Goal: Task Accomplishment & Management: Manage account settings

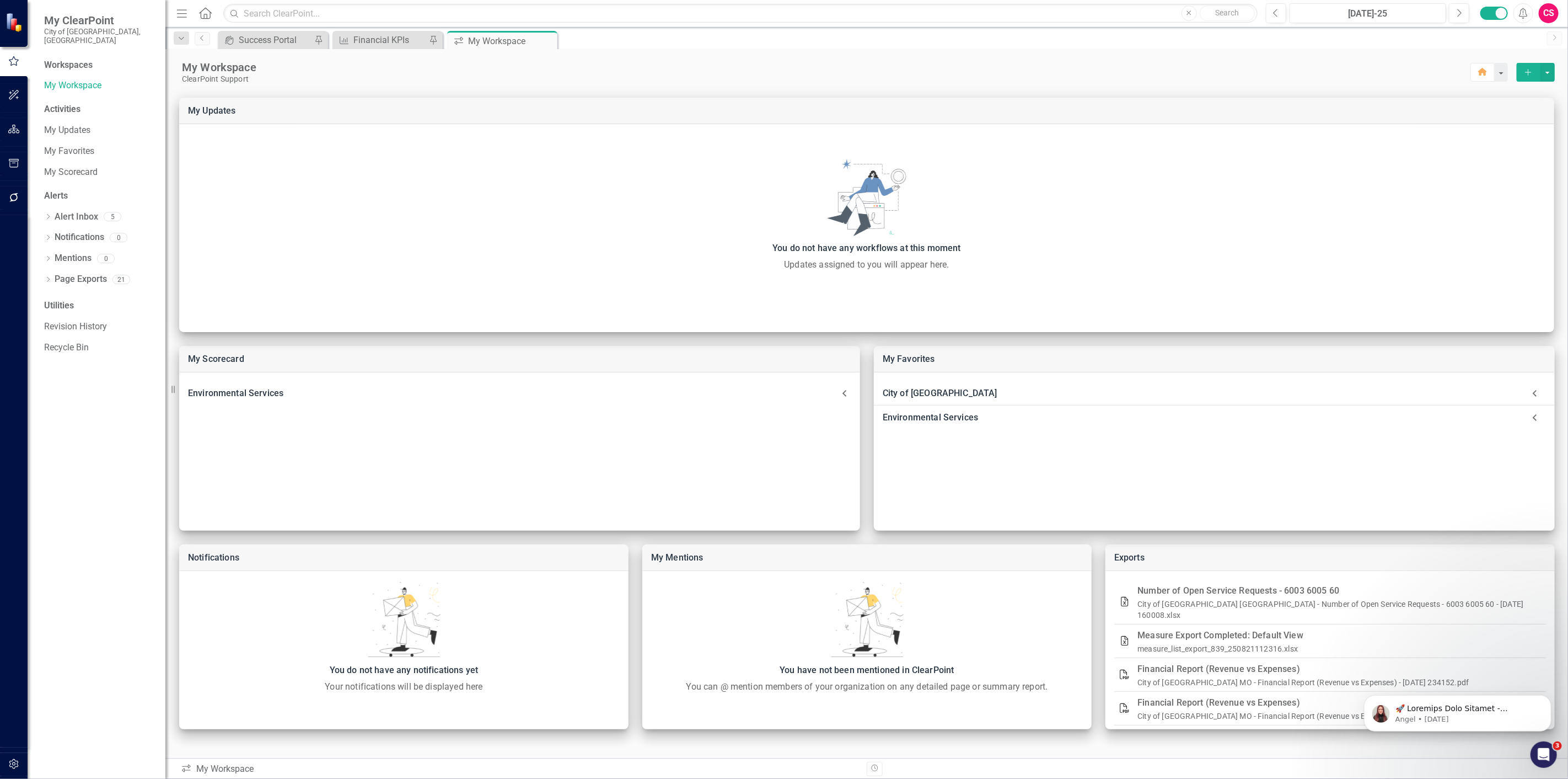
click at [23, 129] on button "button" at bounding box center [14, 129] width 25 height 23
click at [86, 118] on link "Scorecards" at bounding box center [76, 125] width 45 height 13
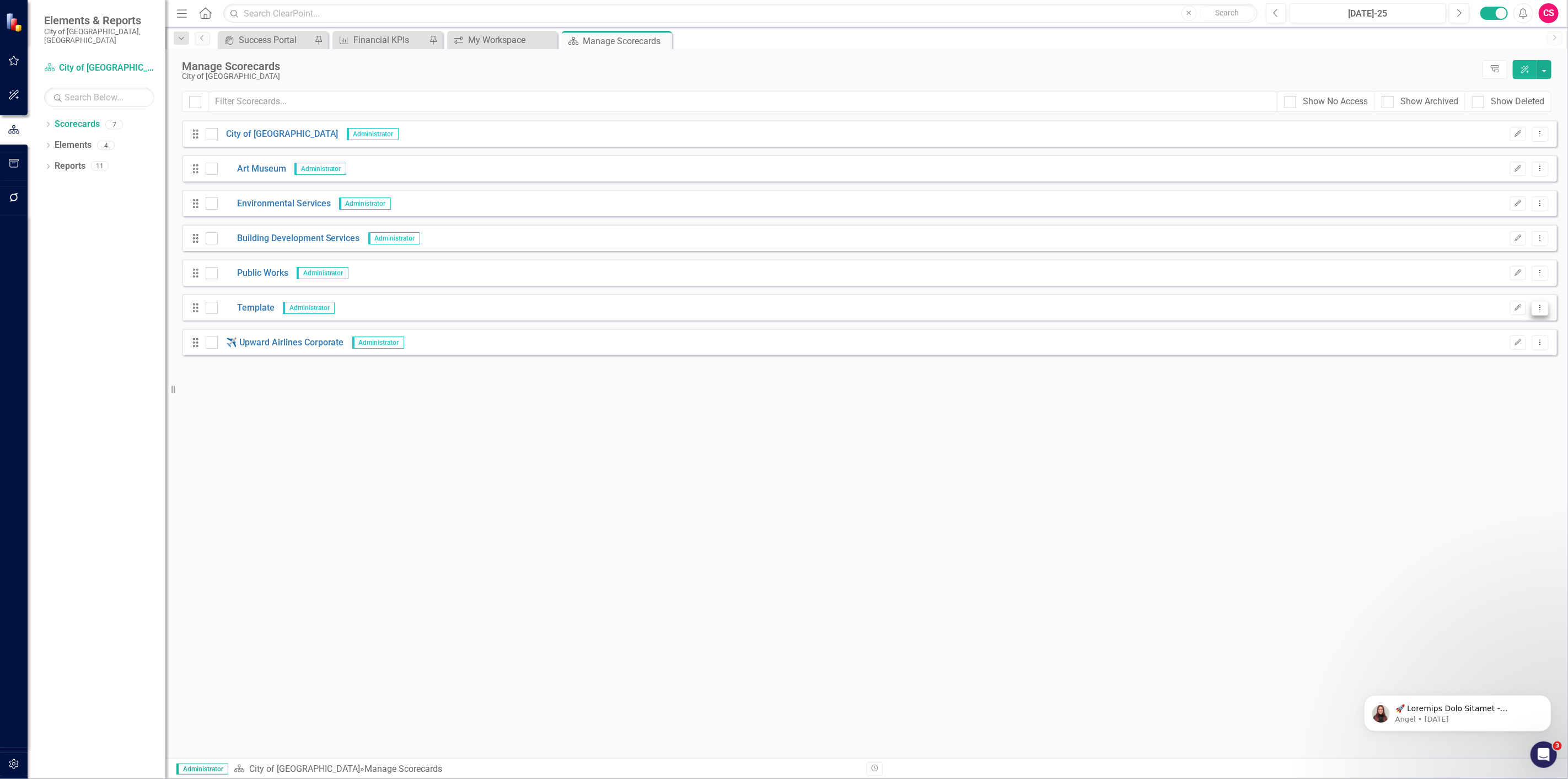
click at [1535, 309] on button "Dropdown Menu" at bounding box center [1540, 308] width 17 height 15
click at [1489, 345] on link "Copy Duplicate Scorecard" at bounding box center [1487, 346] width 122 height 20
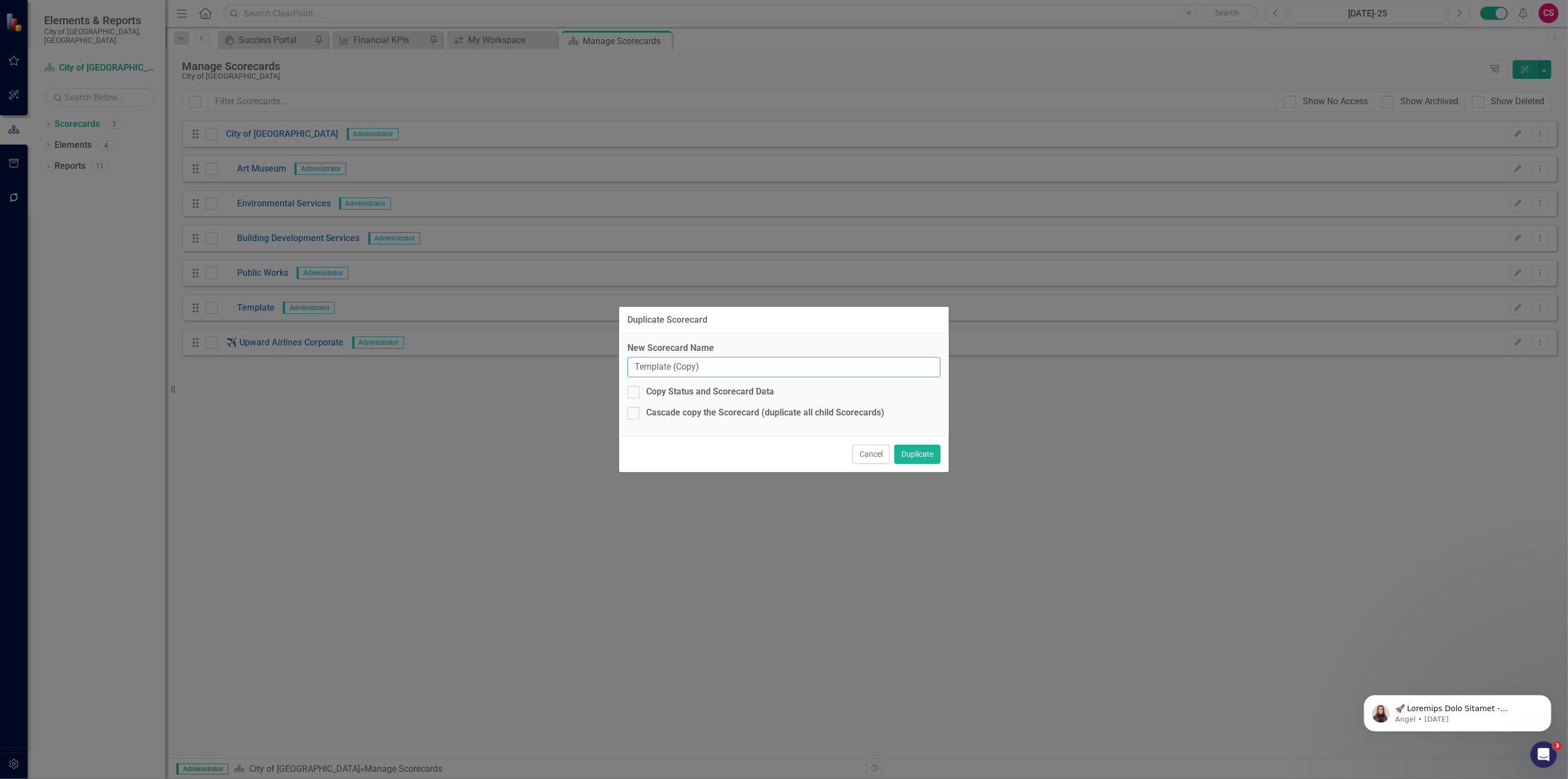
drag, startPoint x: 795, startPoint y: 373, endPoint x: 461, endPoint y: 395, distance: 334.7
click at [461, 395] on div "Duplicate Scorecard New Scorecard Name Template (Copy) Copy Status and Scorecar…" at bounding box center [784, 389] width 1568 height 779
type input "Information Systems"
click at [895, 444] on button "Duplicate" at bounding box center [917, 453] width 46 height 19
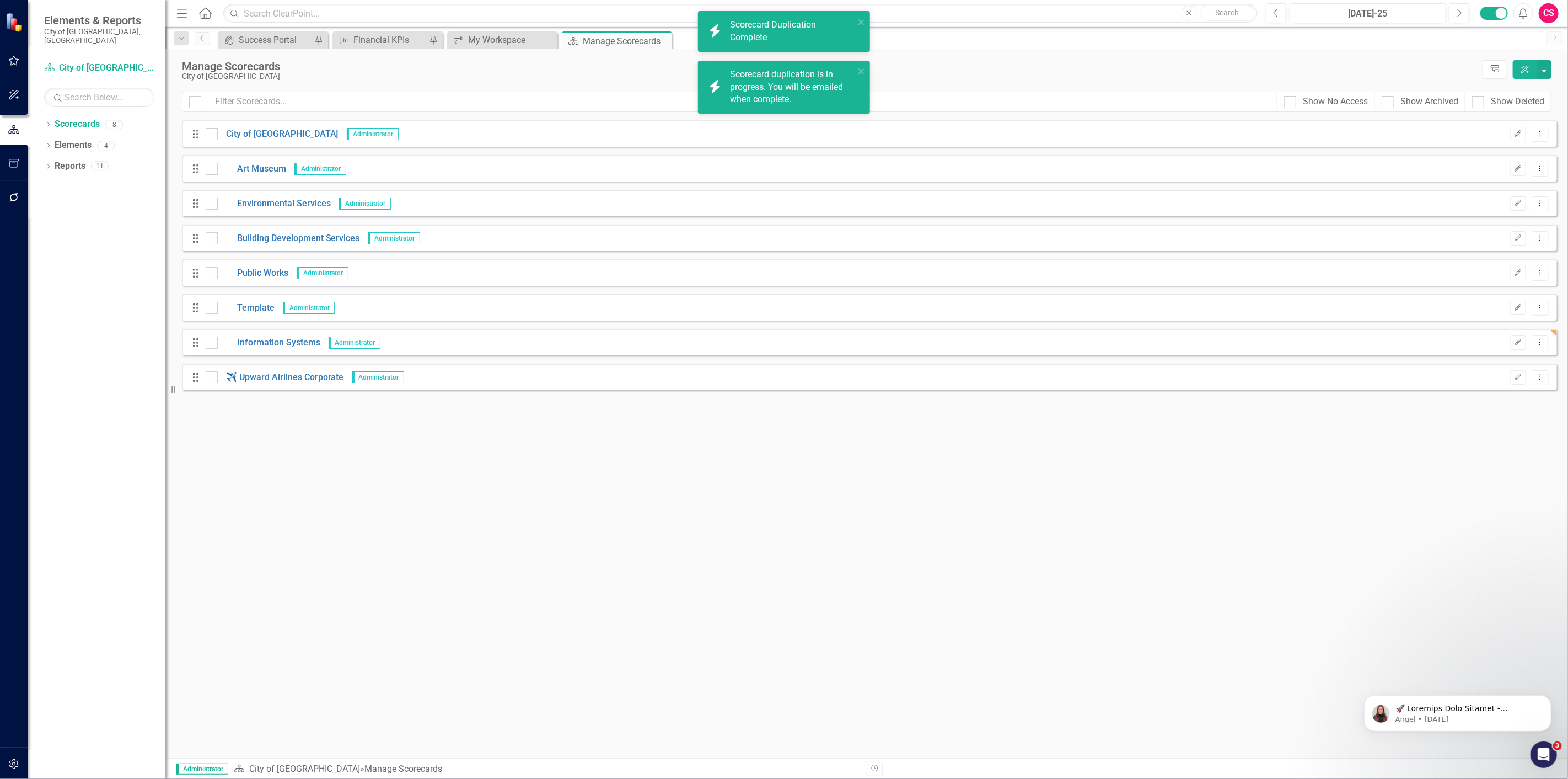
click at [682, 483] on div "Looks like you don't have any Scorecards set up yet. Why don't you add a Scorec…" at bounding box center [869, 439] width 1375 height 638
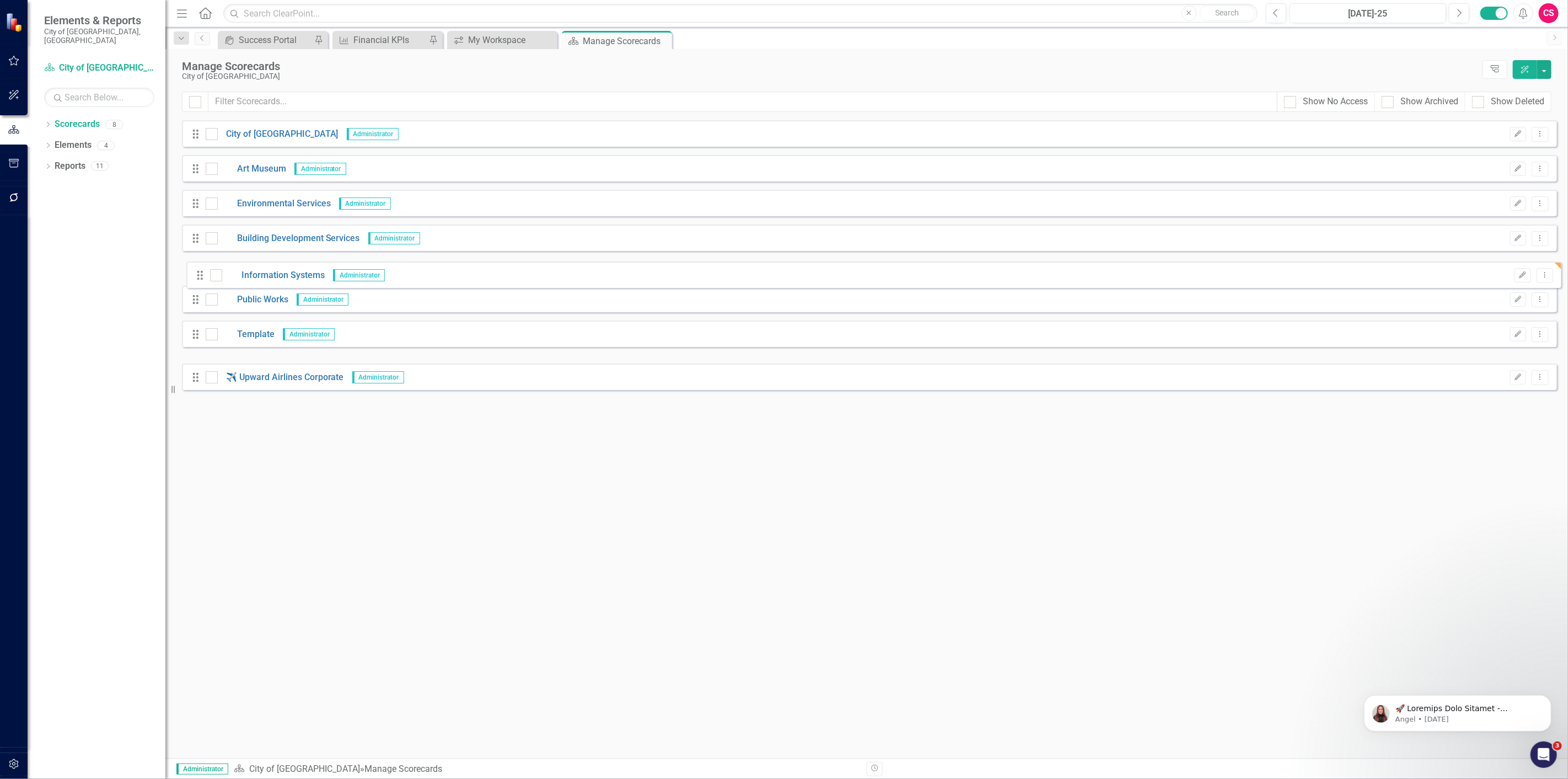
drag, startPoint x: 195, startPoint y: 345, endPoint x: 199, endPoint y: 278, distance: 67.1
click at [199, 278] on div "Drag City of Springfield Administrator Edit Dropdown Menu Drag Art Museum Admin…" at bounding box center [869, 255] width 1375 height 270
click at [1557, 6] on div "CS" at bounding box center [1549, 14] width 20 height 20
click at [1534, 39] on link "User Edit Profile" at bounding box center [1514, 34] width 87 height 20
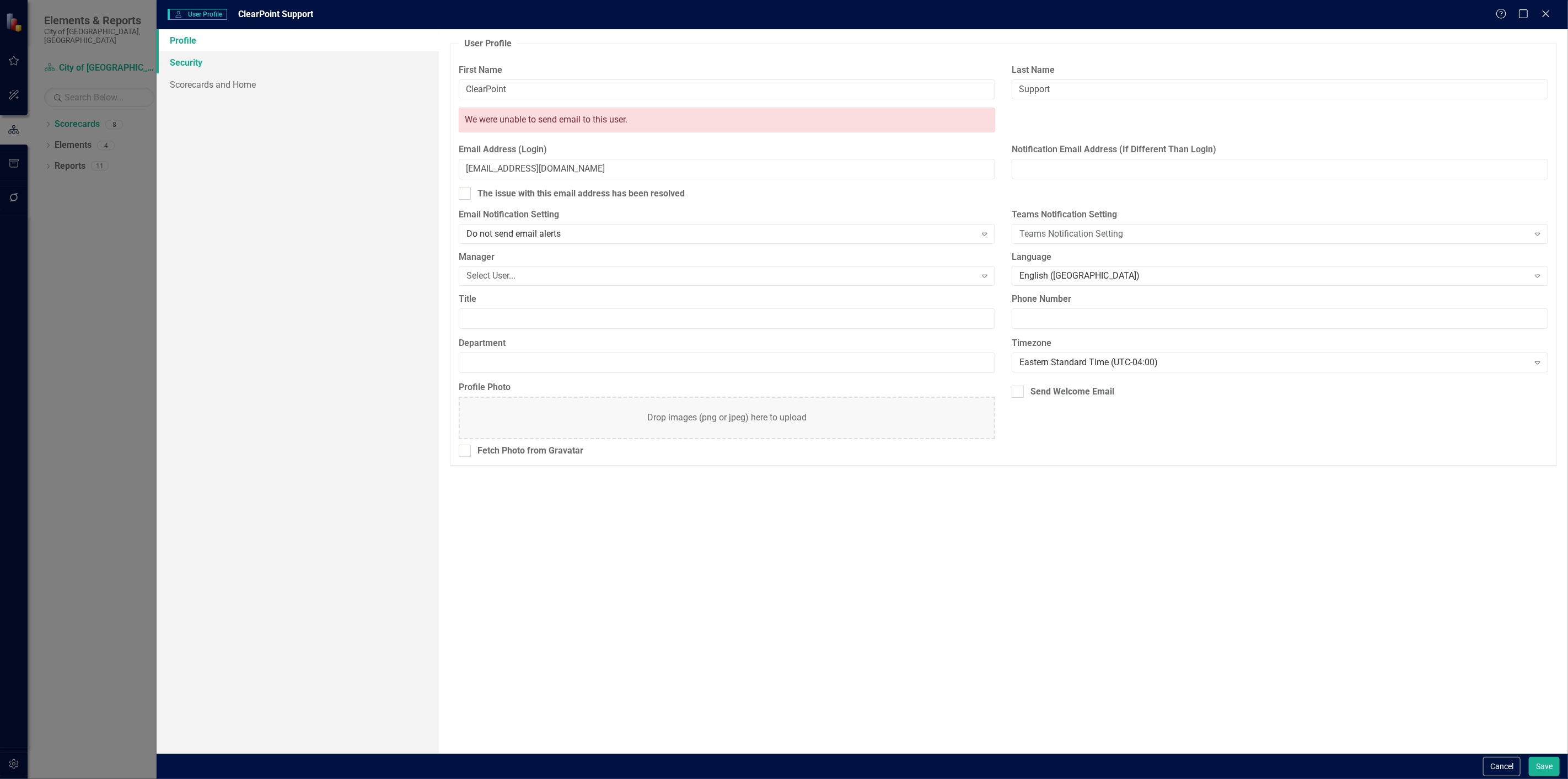
click at [362, 70] on link "Security" at bounding box center [298, 62] width 283 height 22
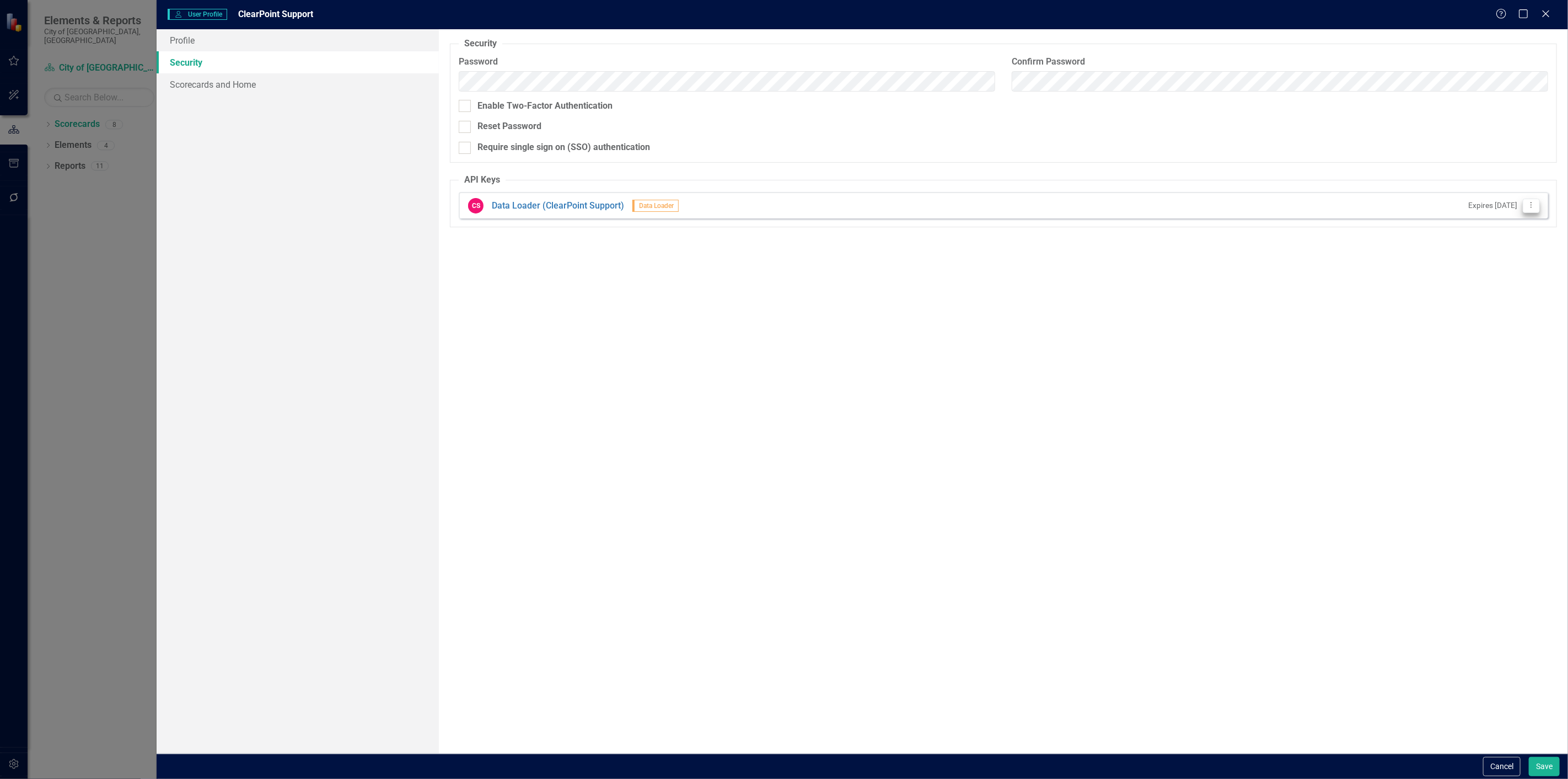
click at [1533, 204] on icon "Dropdown Menu" at bounding box center [1531, 205] width 9 height 7
click at [1512, 222] on link "API Key Edit API Key" at bounding box center [1496, 224] width 87 height 20
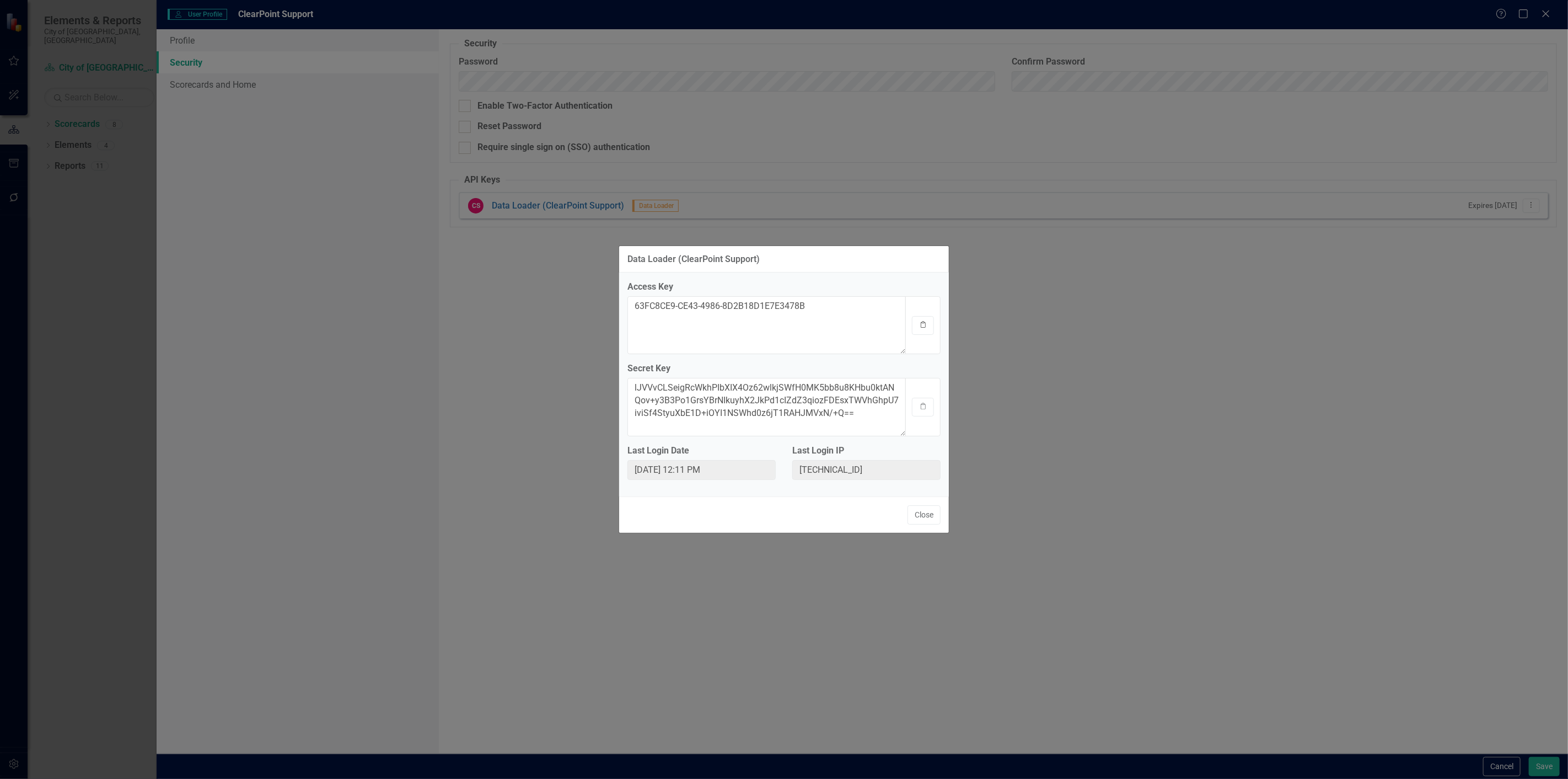
click at [913, 324] on button "Clipboard" at bounding box center [923, 325] width 22 height 18
click at [928, 402] on button "Clipboard" at bounding box center [923, 406] width 22 height 18
click at [928, 504] on div "Close" at bounding box center [784, 515] width 329 height 37
click at [929, 513] on button "Close" at bounding box center [924, 514] width 33 height 19
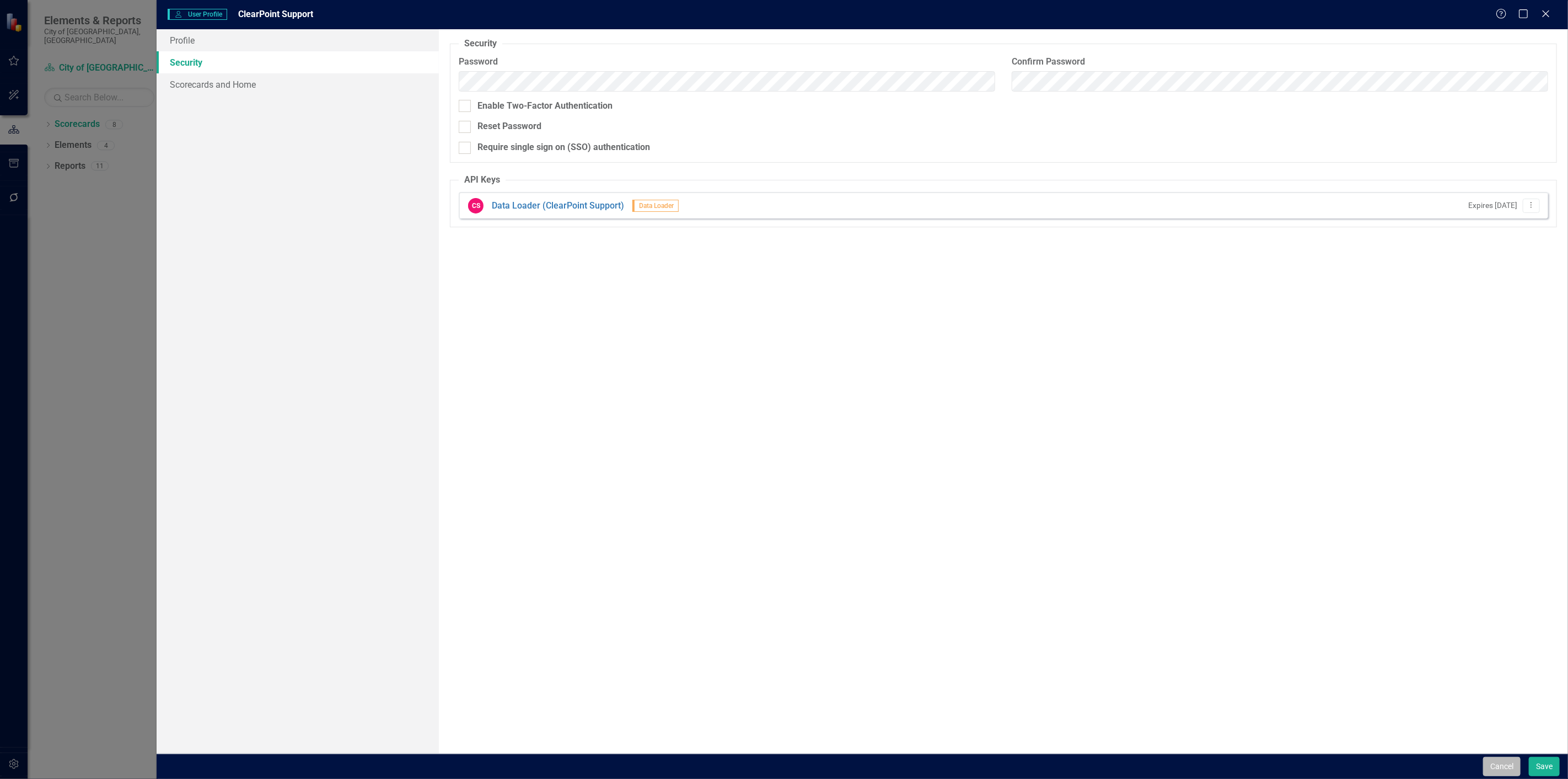
click at [1486, 763] on button "Cancel" at bounding box center [1502, 766] width 38 height 19
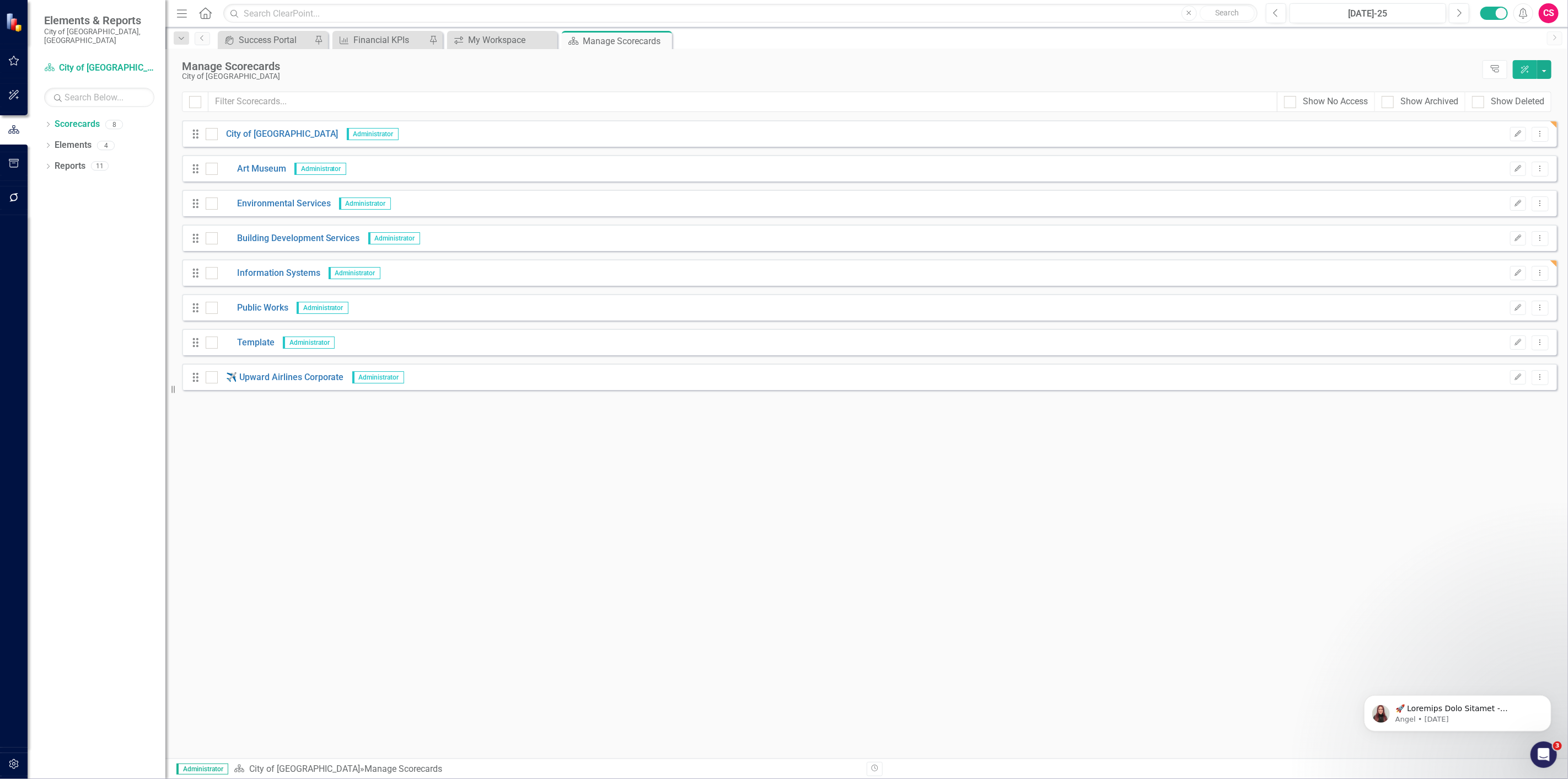
click at [797, 526] on div "Looks like you don't have any Scorecards set up yet. Why don't you add a Scorec…" at bounding box center [869, 439] width 1375 height 638
click at [829, 555] on div "Looks like you don't have any Scorecards set up yet. Why don't you add a Scorec…" at bounding box center [869, 439] width 1375 height 638
click at [7, 771] on button "button" at bounding box center [14, 763] width 25 height 23
click at [46, 262] on div "System Setup" at bounding box center [99, 264] width 110 height 18
click at [71, 259] on link "System Setup" at bounding box center [99, 264] width 110 height 13
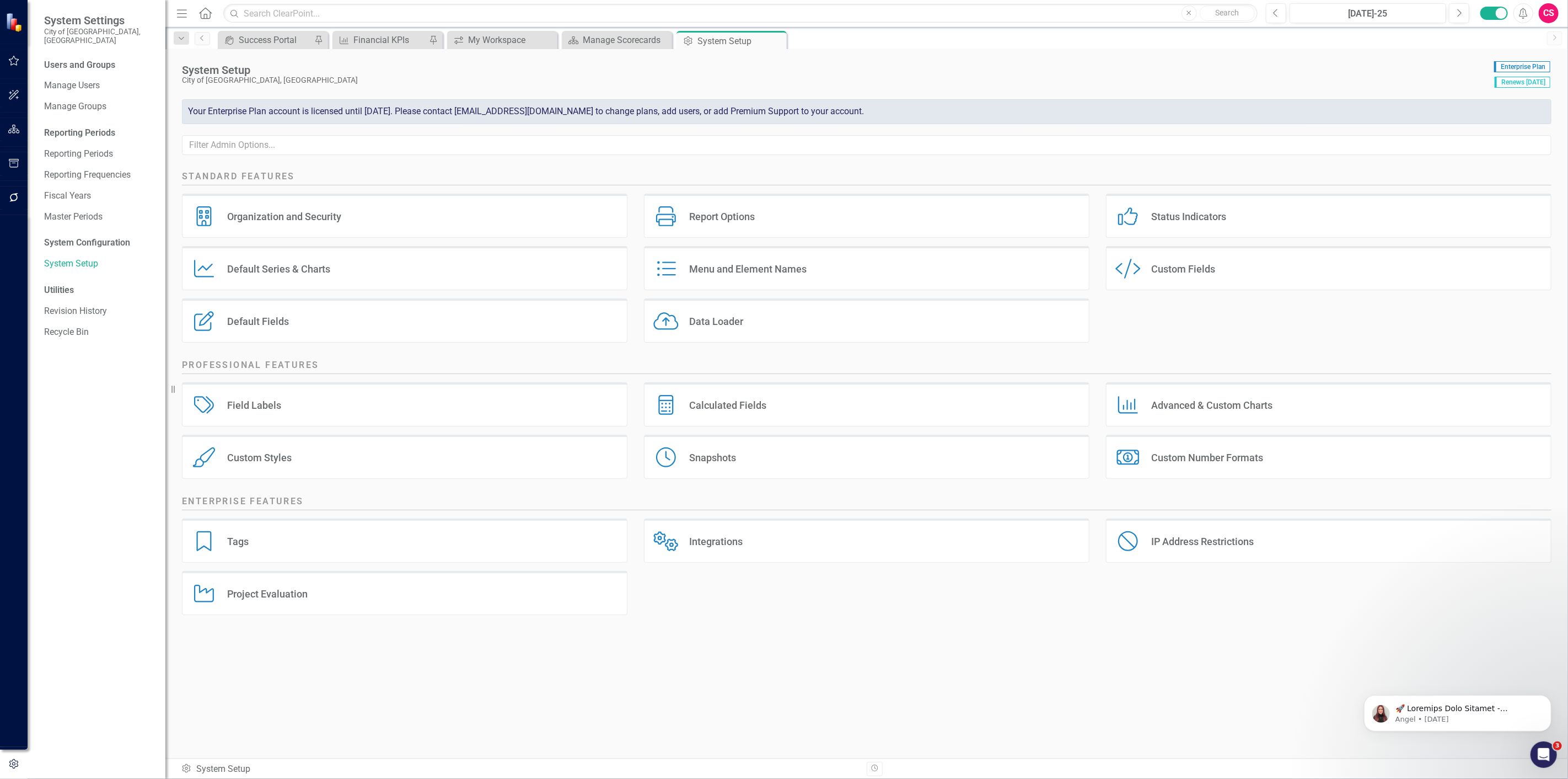
click at [290, 275] on div "Default Series & Charts" at bounding box center [279, 269] width 103 height 13
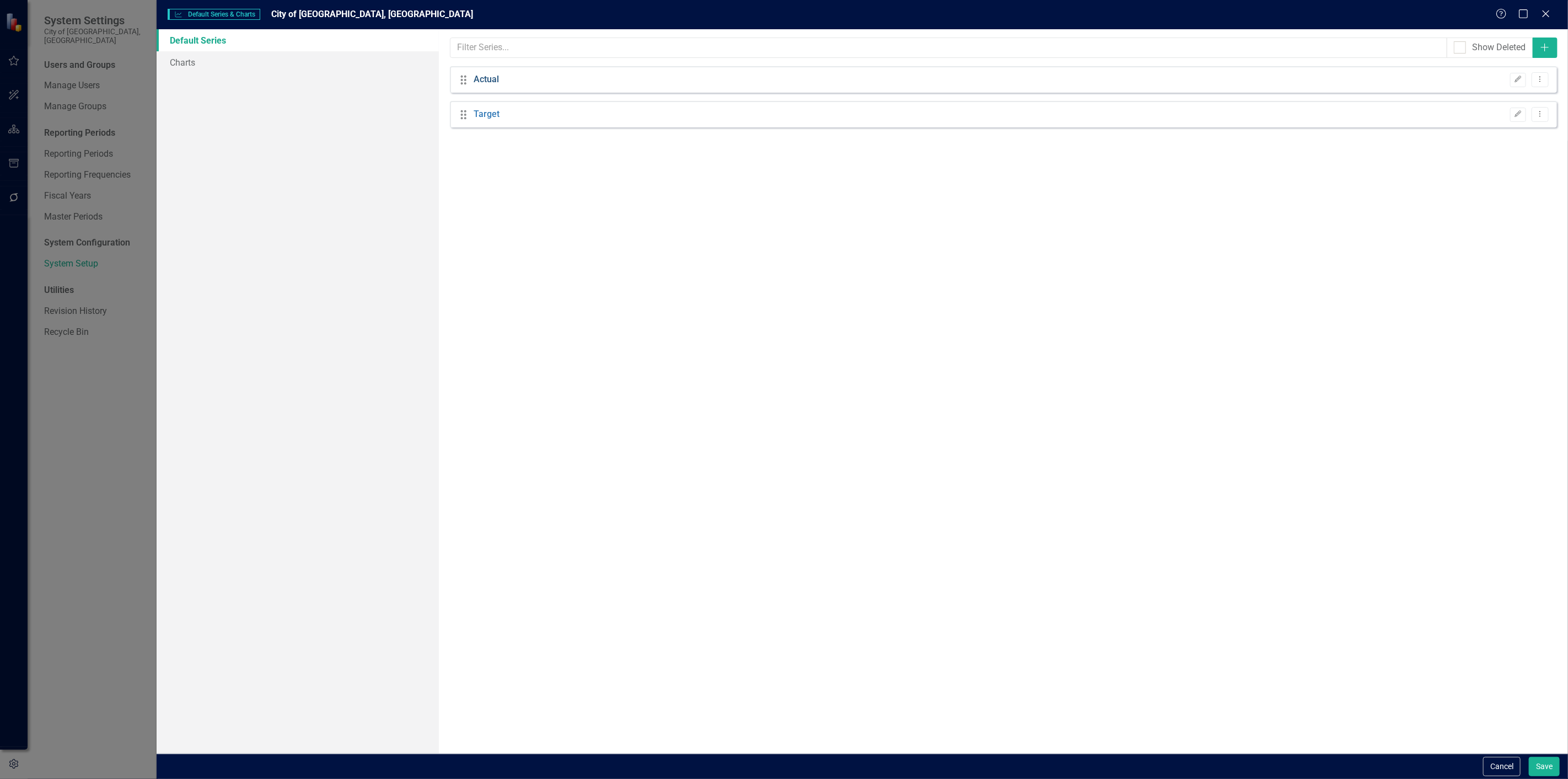
click at [493, 76] on link "Actual" at bounding box center [486, 80] width 26 height 13
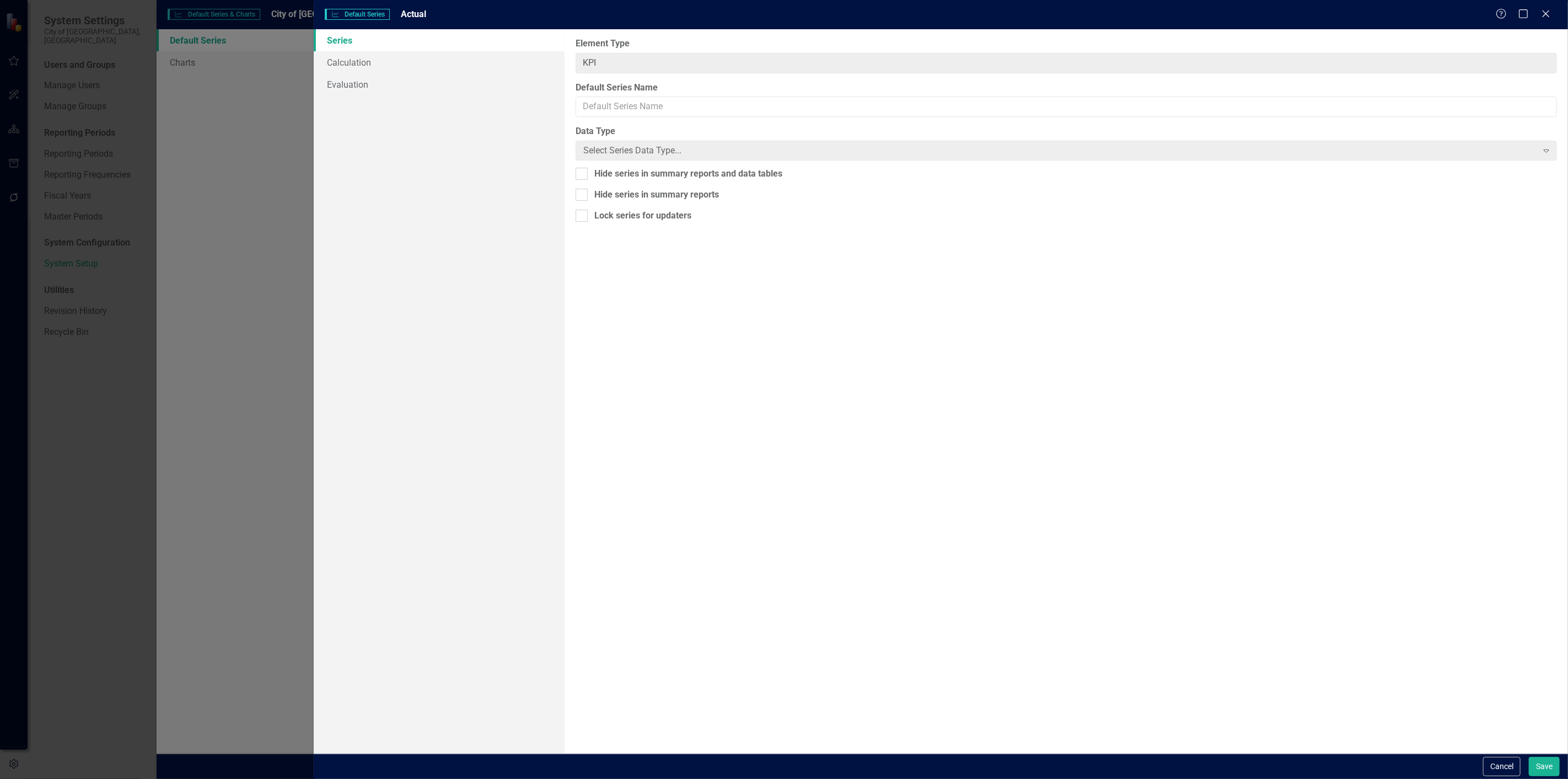
type input "Actual"
click at [649, 149] on div "Number" at bounding box center [1061, 150] width 954 height 13
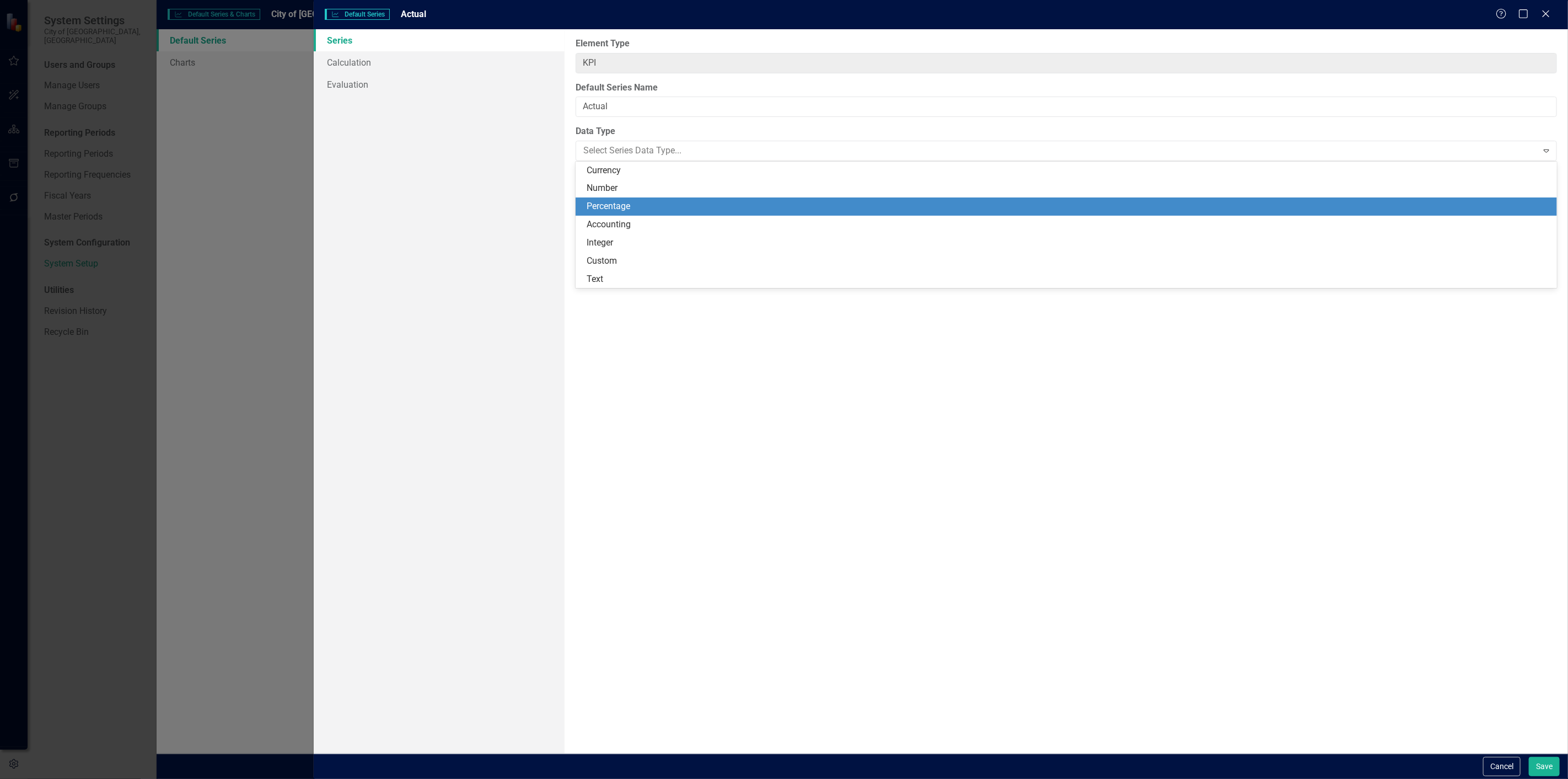
click at [645, 214] on div "Percentage" at bounding box center [1066, 206] width 982 height 18
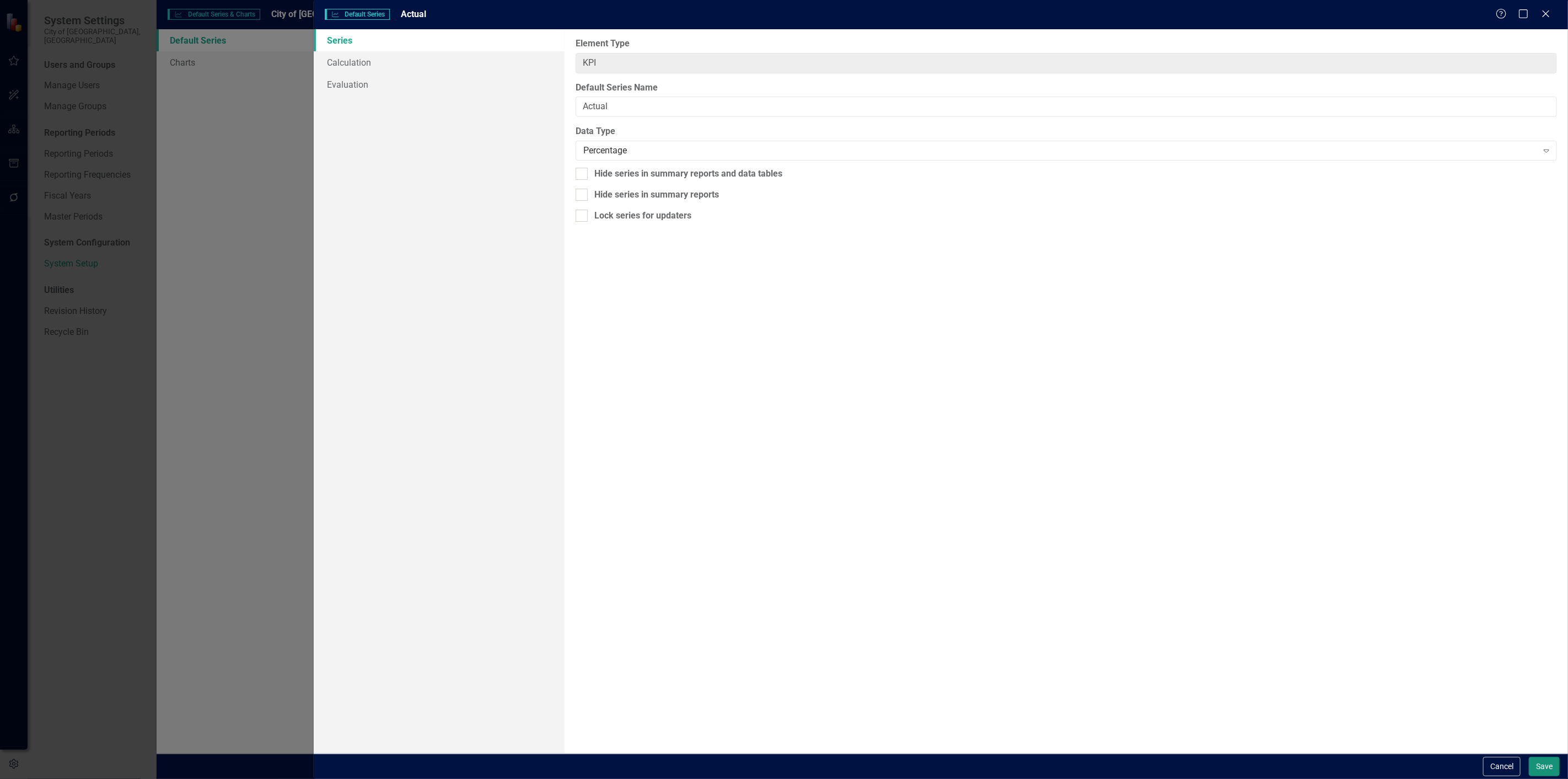
click at [1547, 772] on button "Save" at bounding box center [1544, 766] width 31 height 19
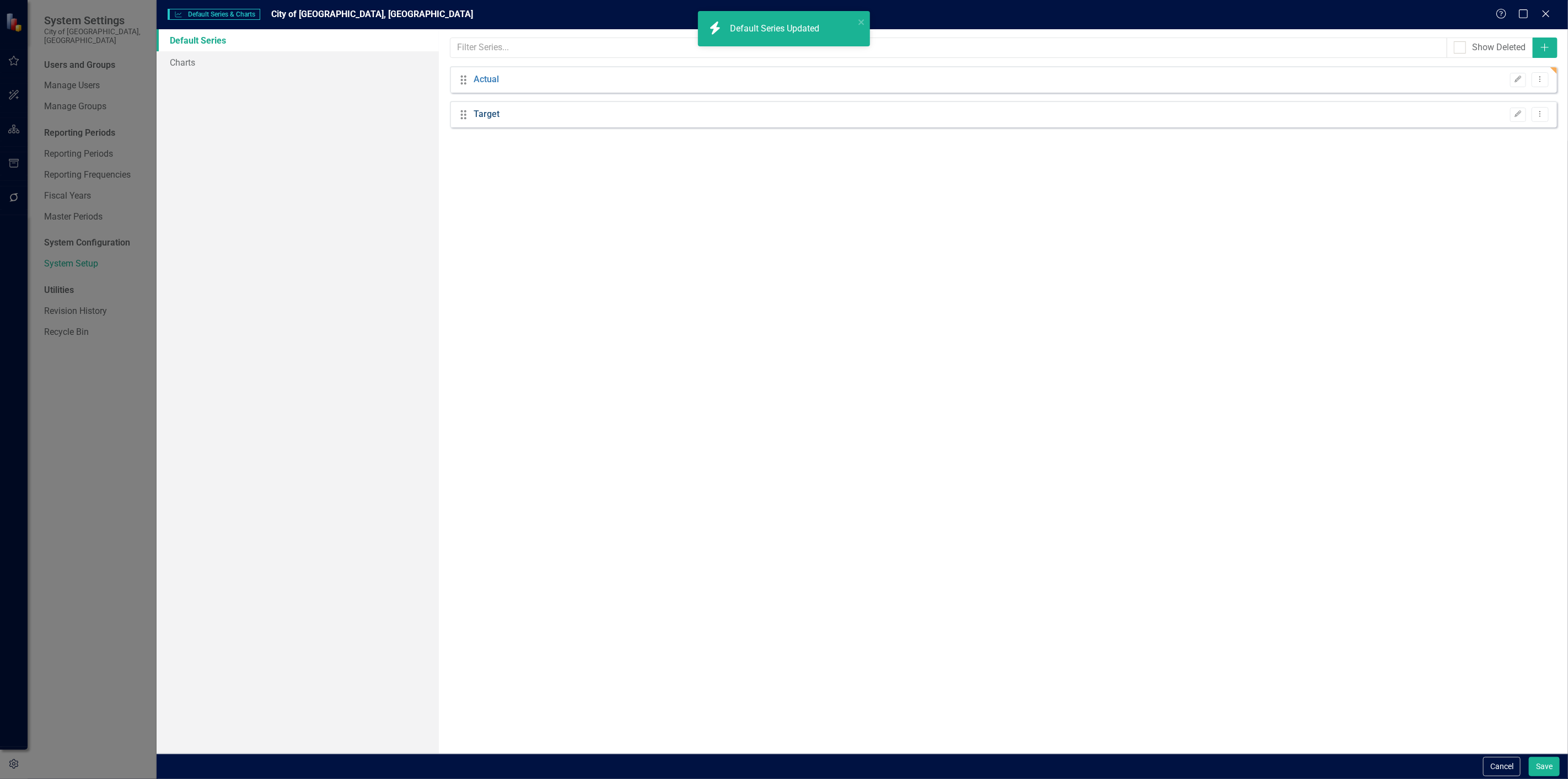
click at [493, 112] on link "Target" at bounding box center [486, 115] width 26 height 13
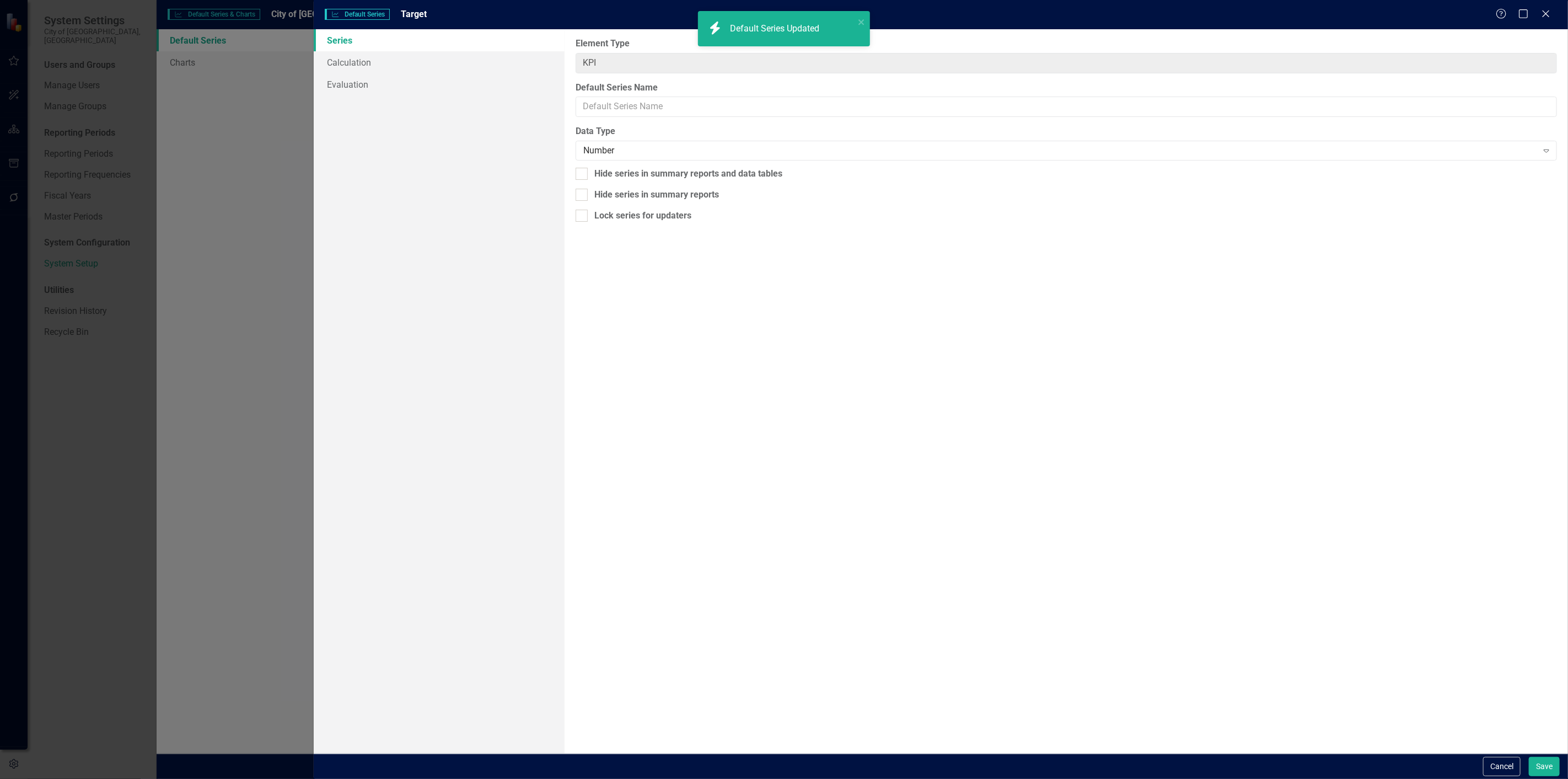
type input "Target"
click at [646, 151] on div "Number" at bounding box center [1061, 150] width 954 height 13
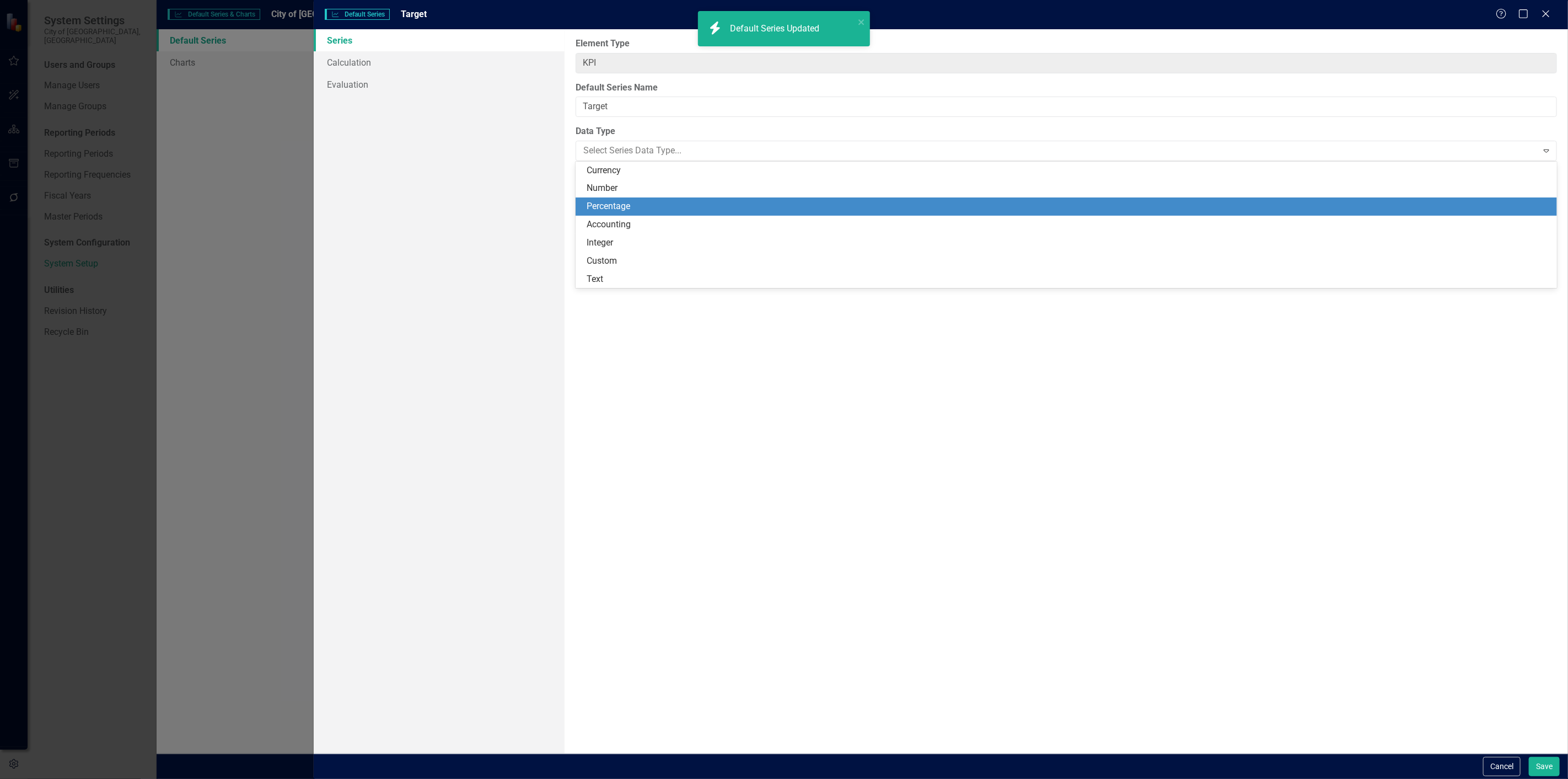
click at [648, 205] on div "Percentage" at bounding box center [1068, 206] width 963 height 13
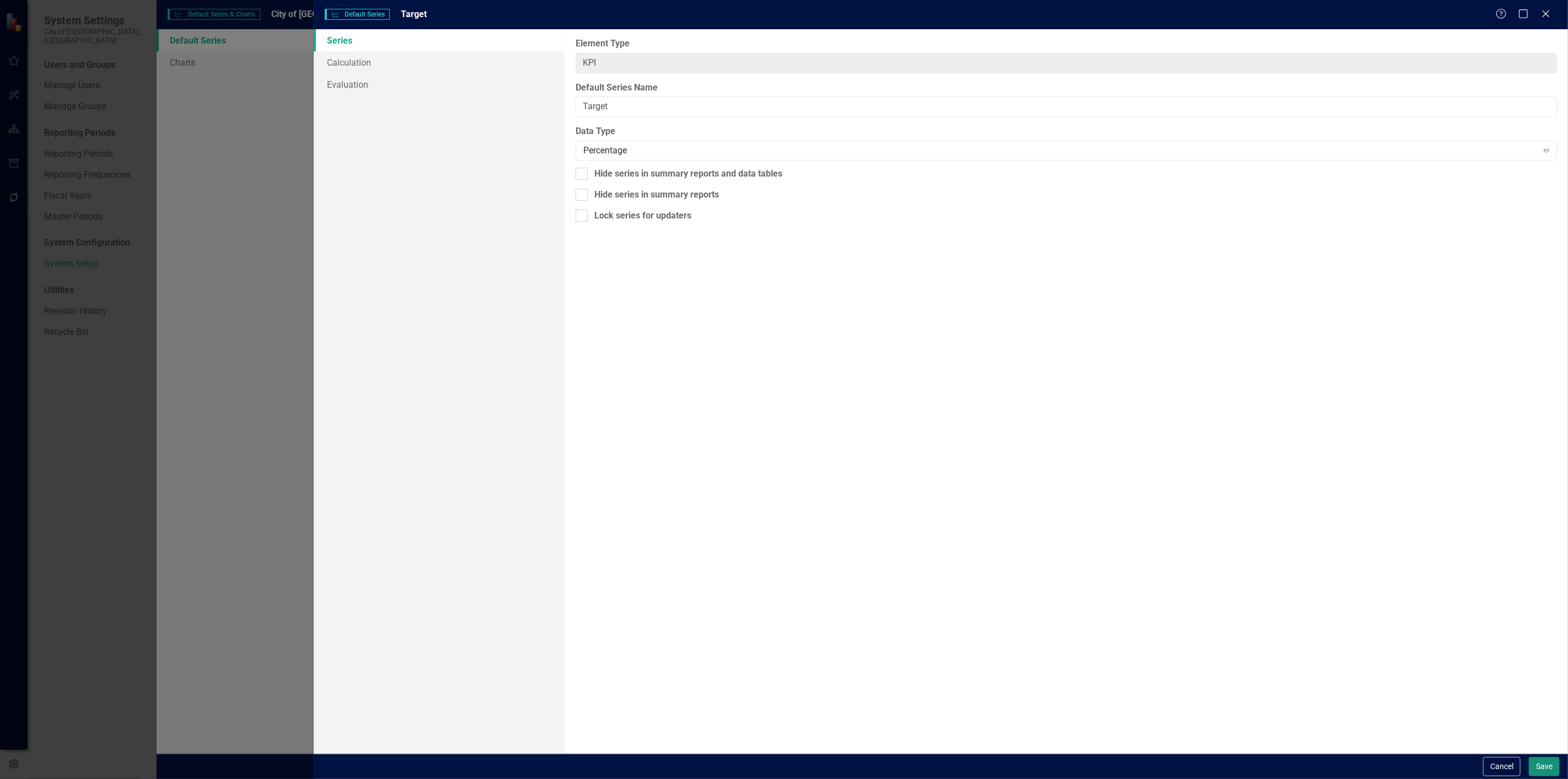
click at [1546, 769] on button "Save" at bounding box center [1544, 766] width 31 height 19
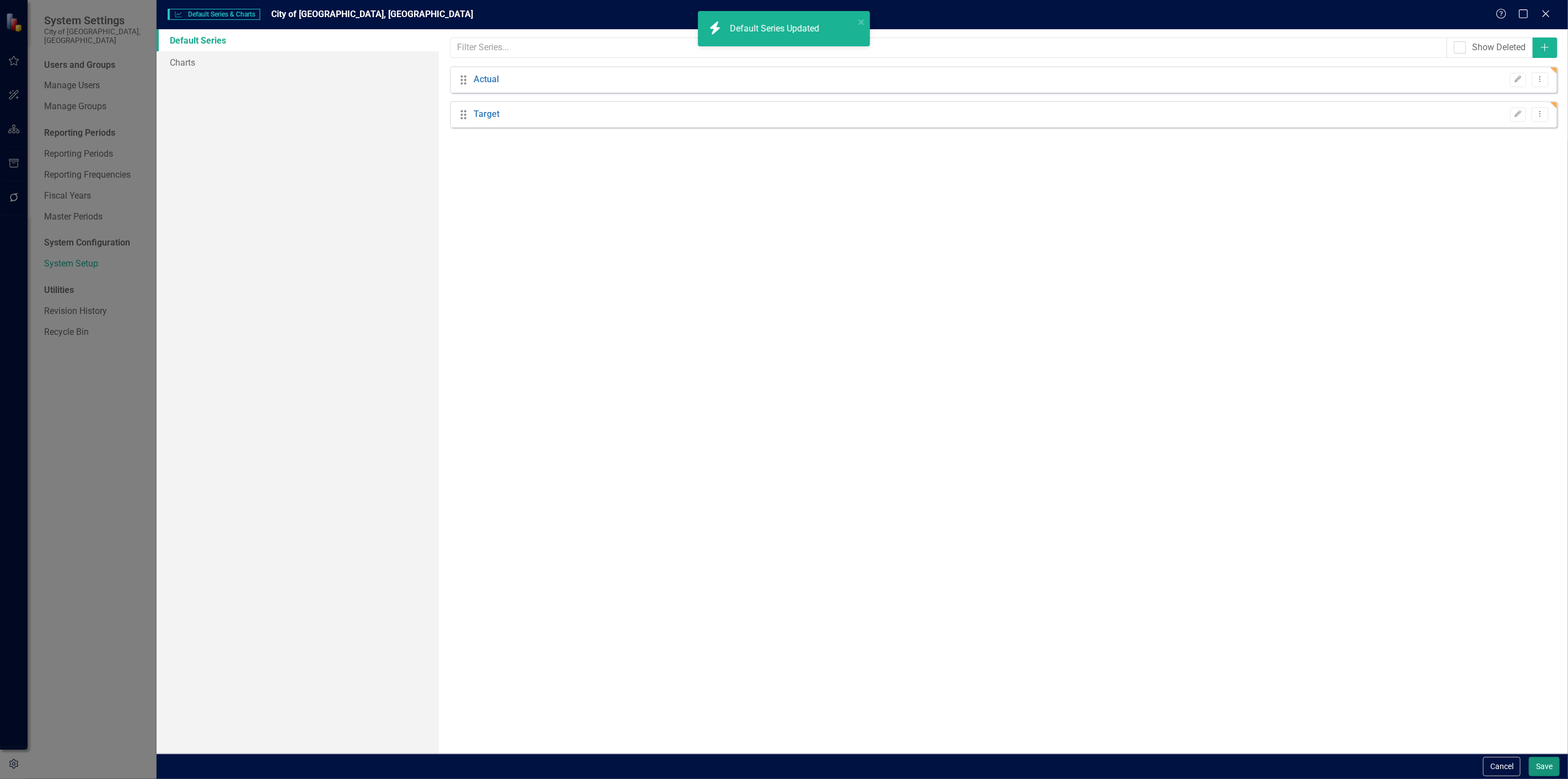
click at [1546, 769] on button "Save" at bounding box center [1544, 766] width 31 height 19
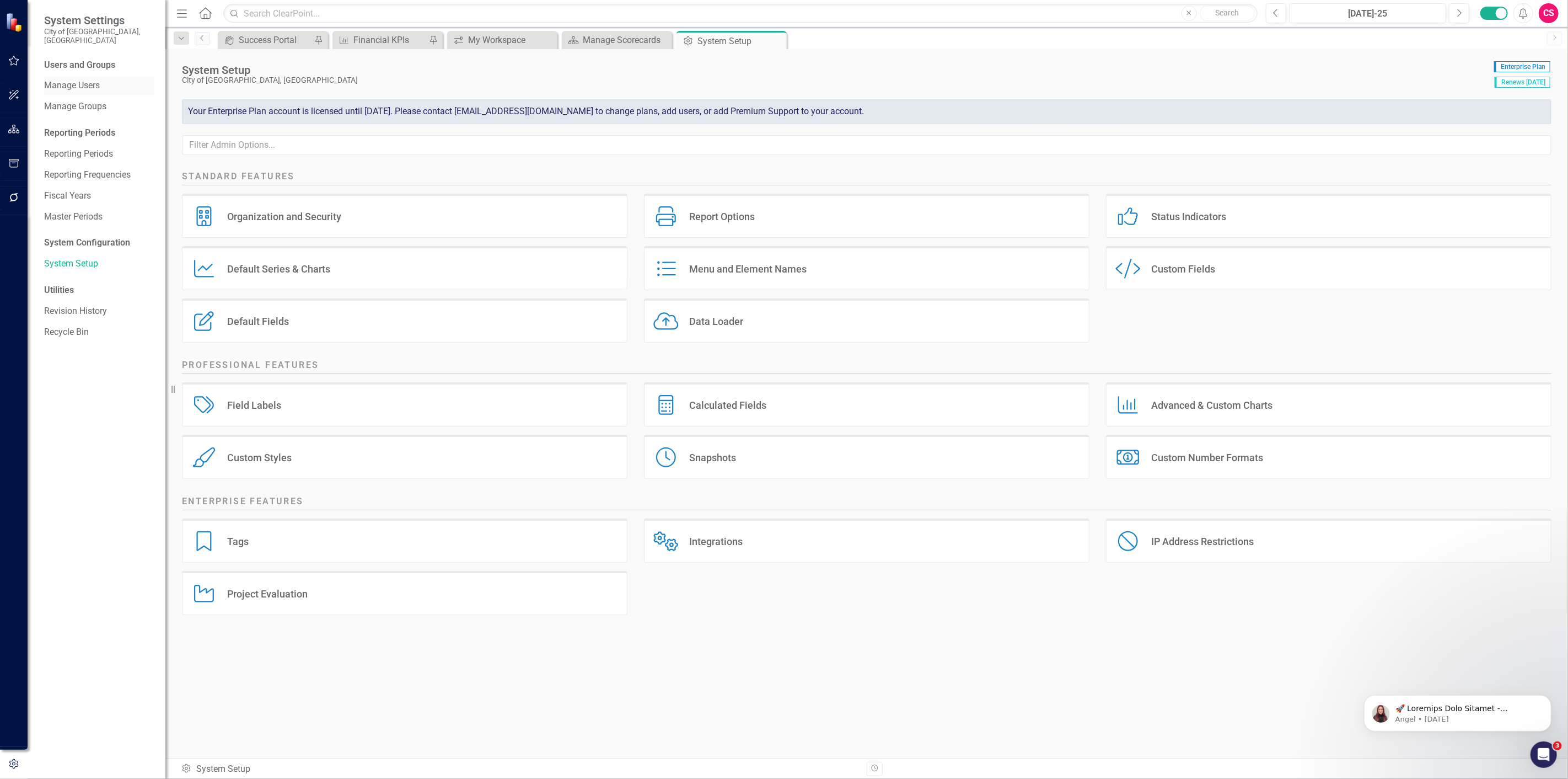
click at [95, 81] on link "Manage Users" at bounding box center [99, 86] width 110 height 13
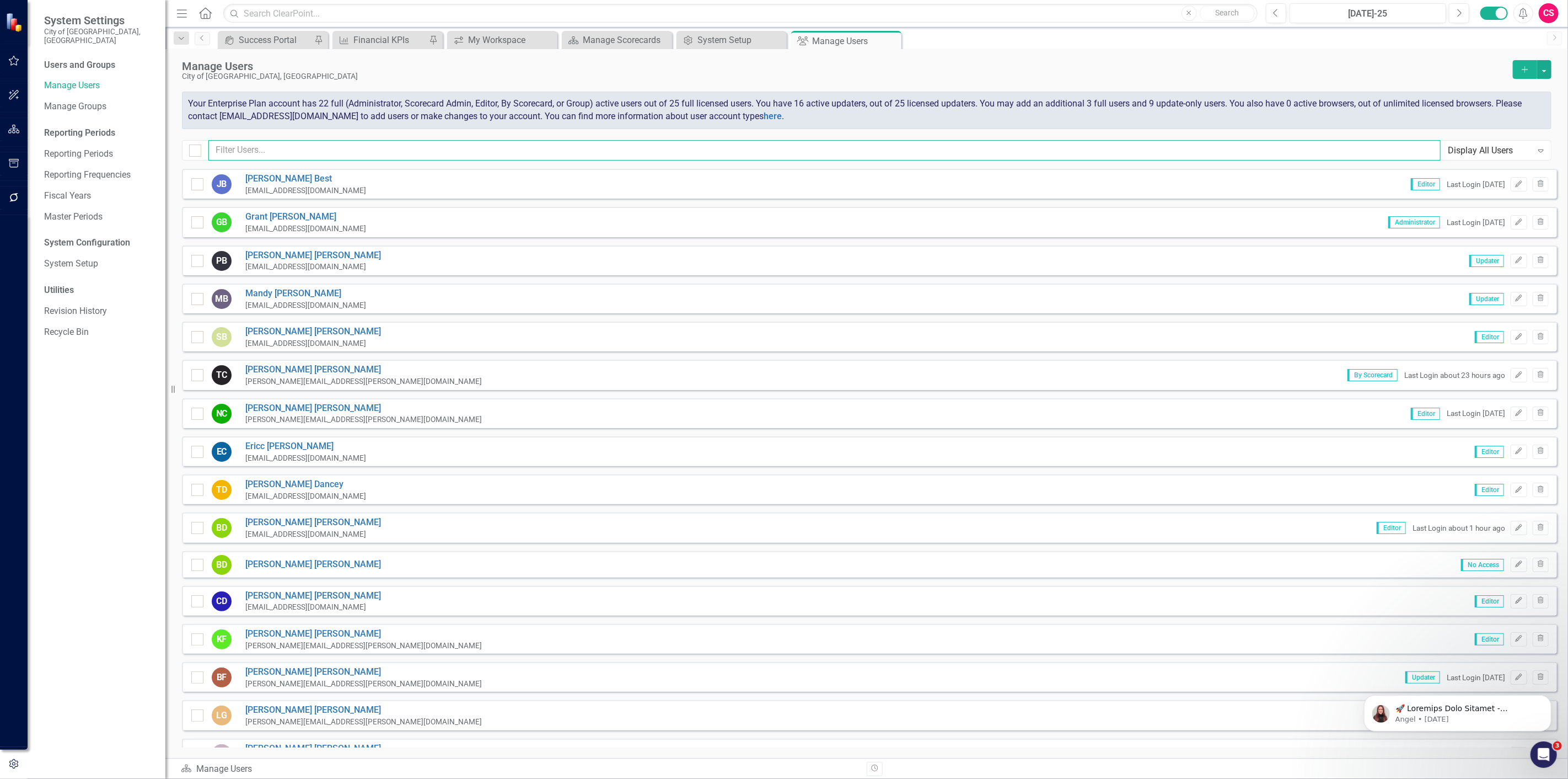
click at [884, 146] on input "text" at bounding box center [824, 150] width 1232 height 20
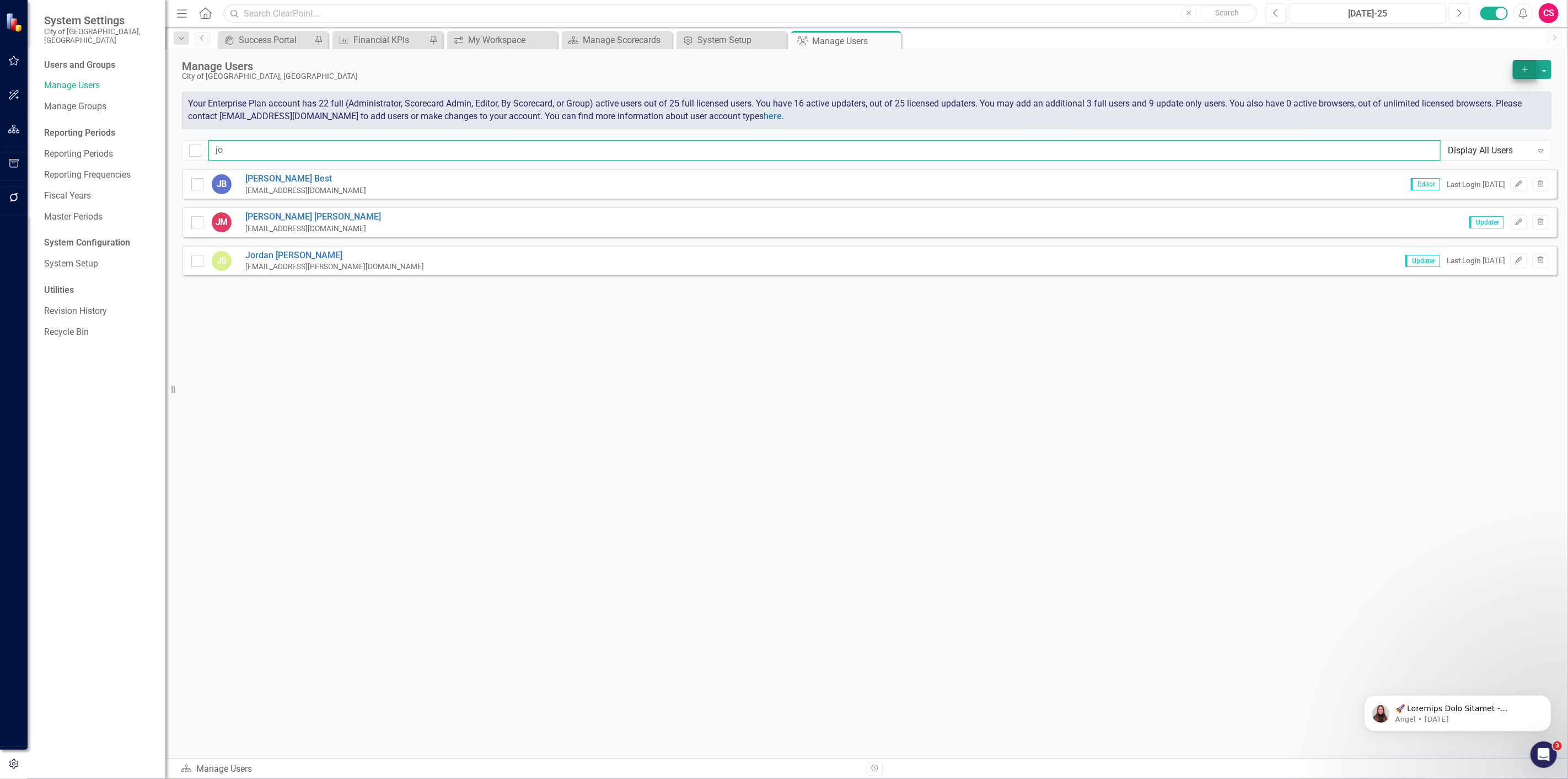
type input "jo"
click at [1525, 75] on button "Add" at bounding box center [1525, 70] width 24 height 18
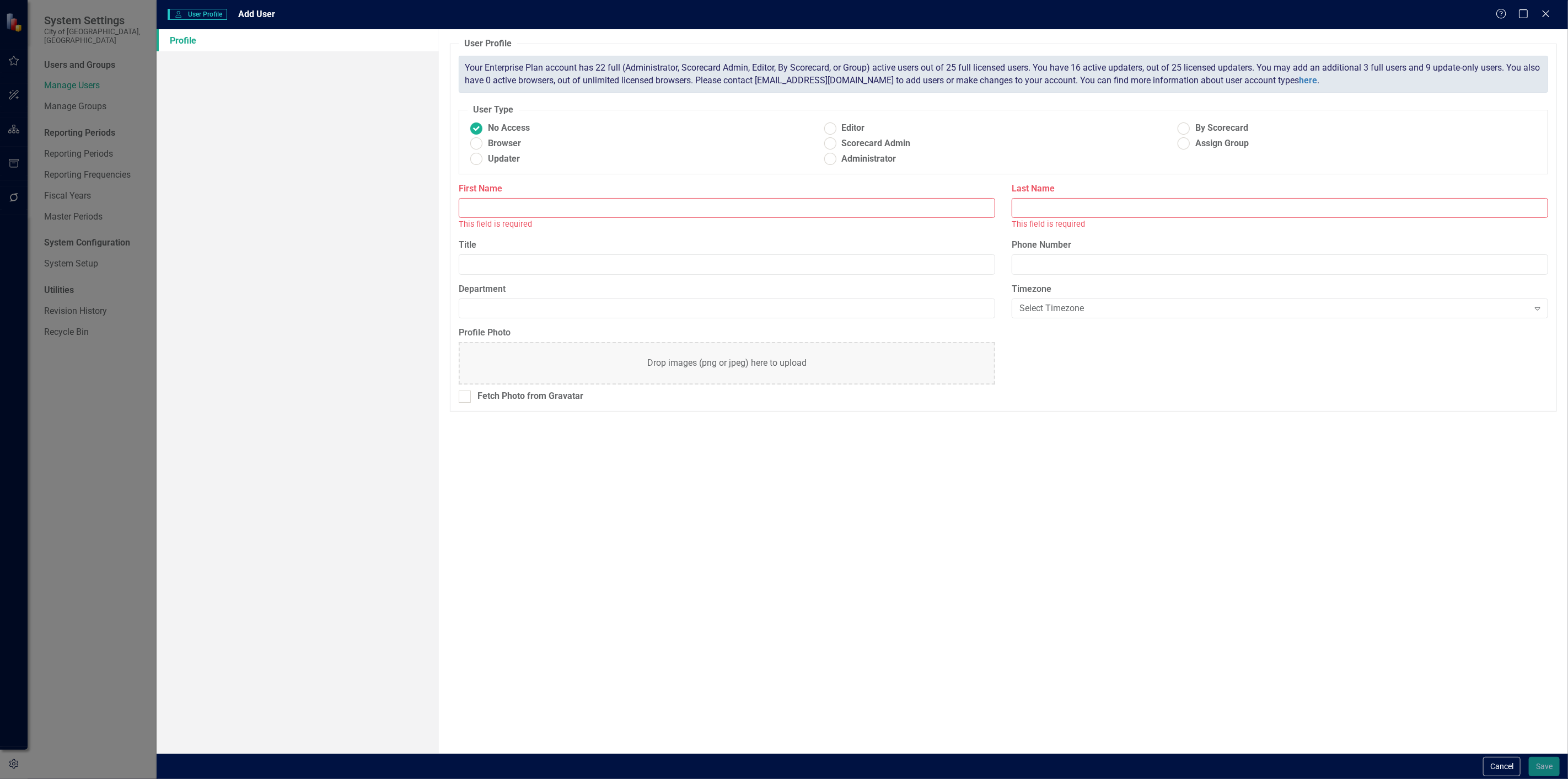
click at [554, 208] on input "First Name" at bounding box center [727, 208] width 537 height 20
type input "[PERSON_NAME]"
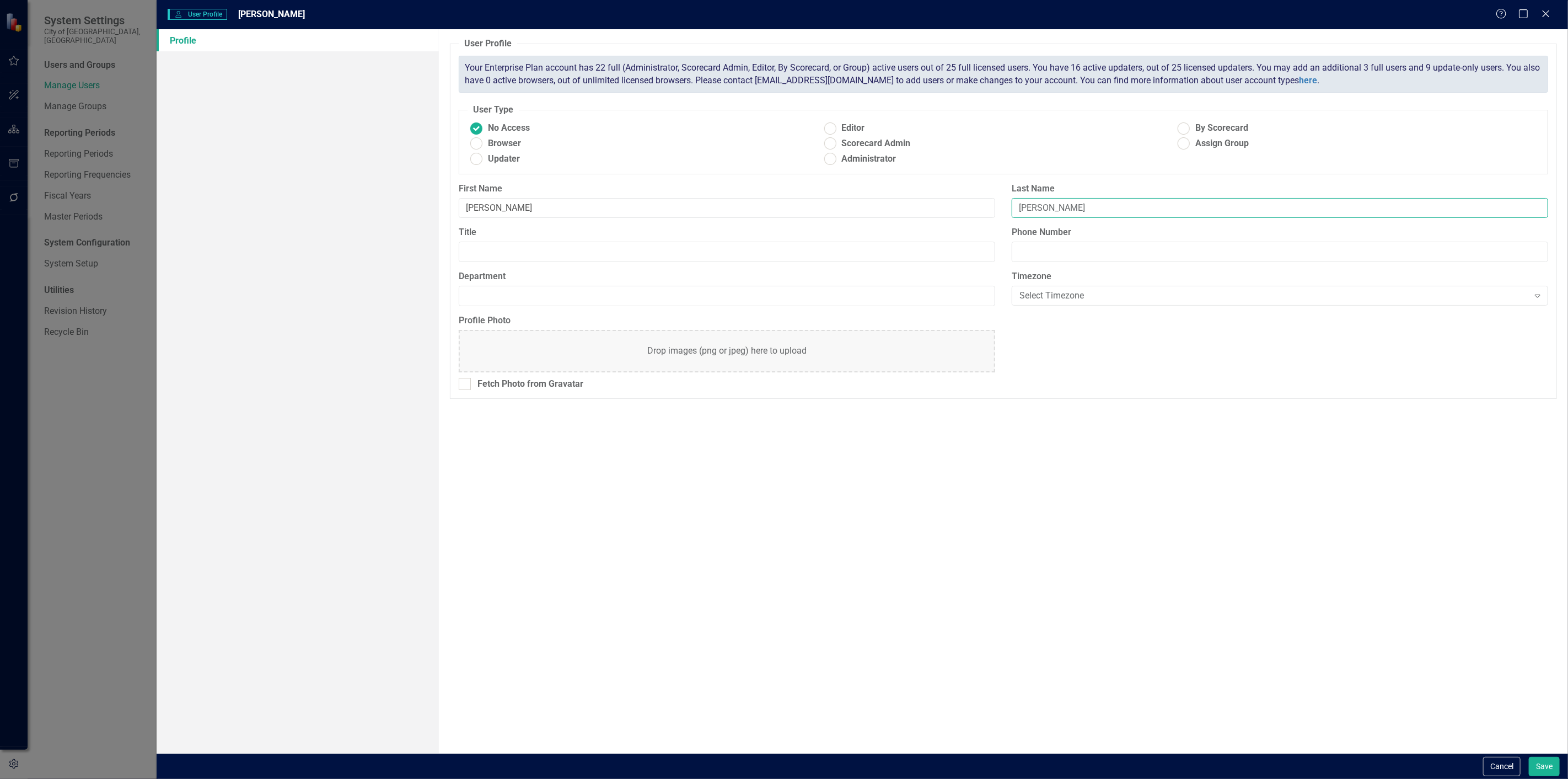
type input "[PERSON_NAME]"
click at [1548, 773] on button "Save" at bounding box center [1544, 766] width 31 height 19
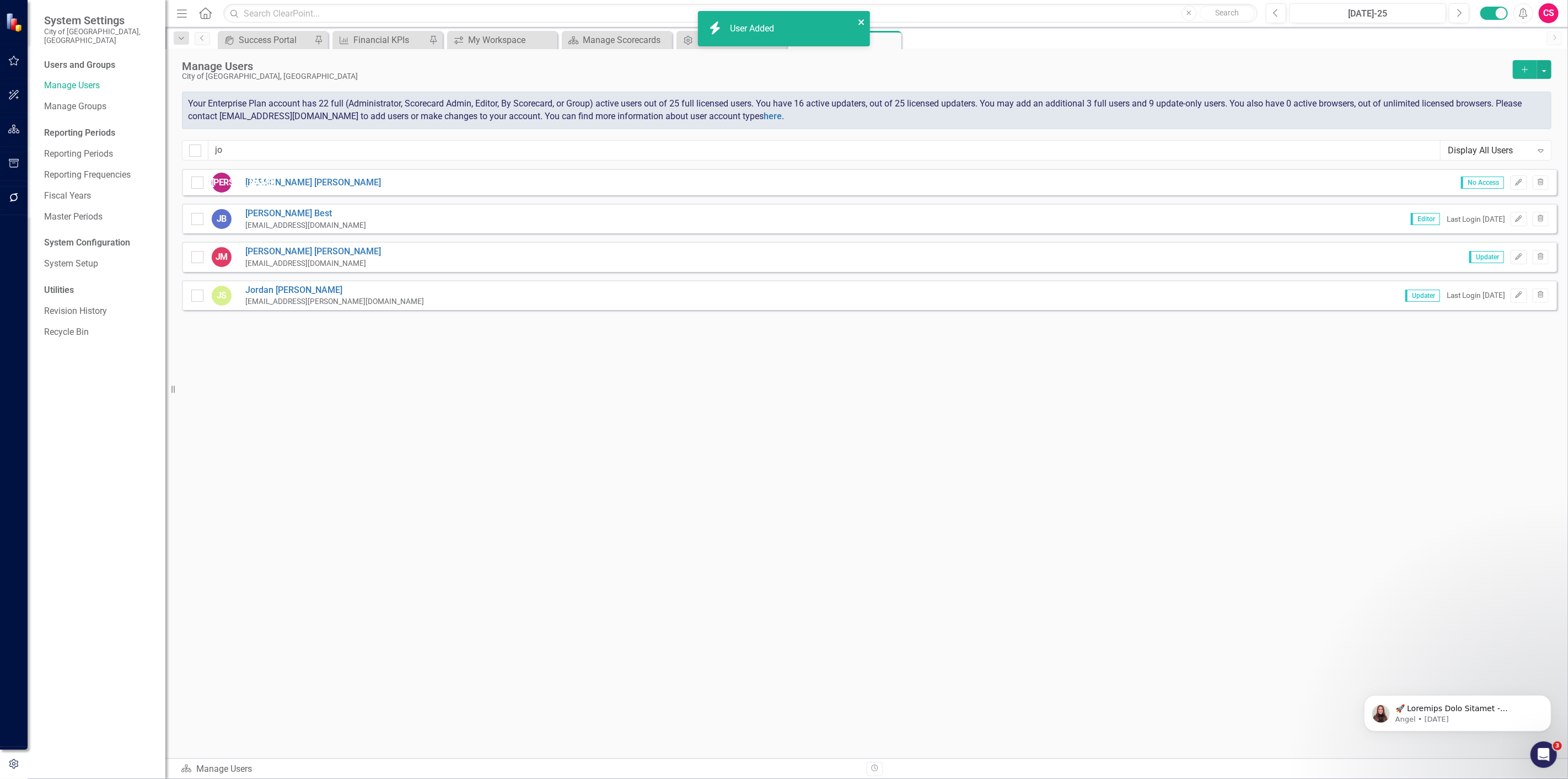
click at [864, 13] on Added "icon.bolt User Added" at bounding box center [784, 28] width 172 height 35
click at [863, 19] on div "icon.bolt User Added" at bounding box center [784, 33] width 176 height 49
click at [17, 125] on icon "button" at bounding box center [14, 129] width 12 height 9
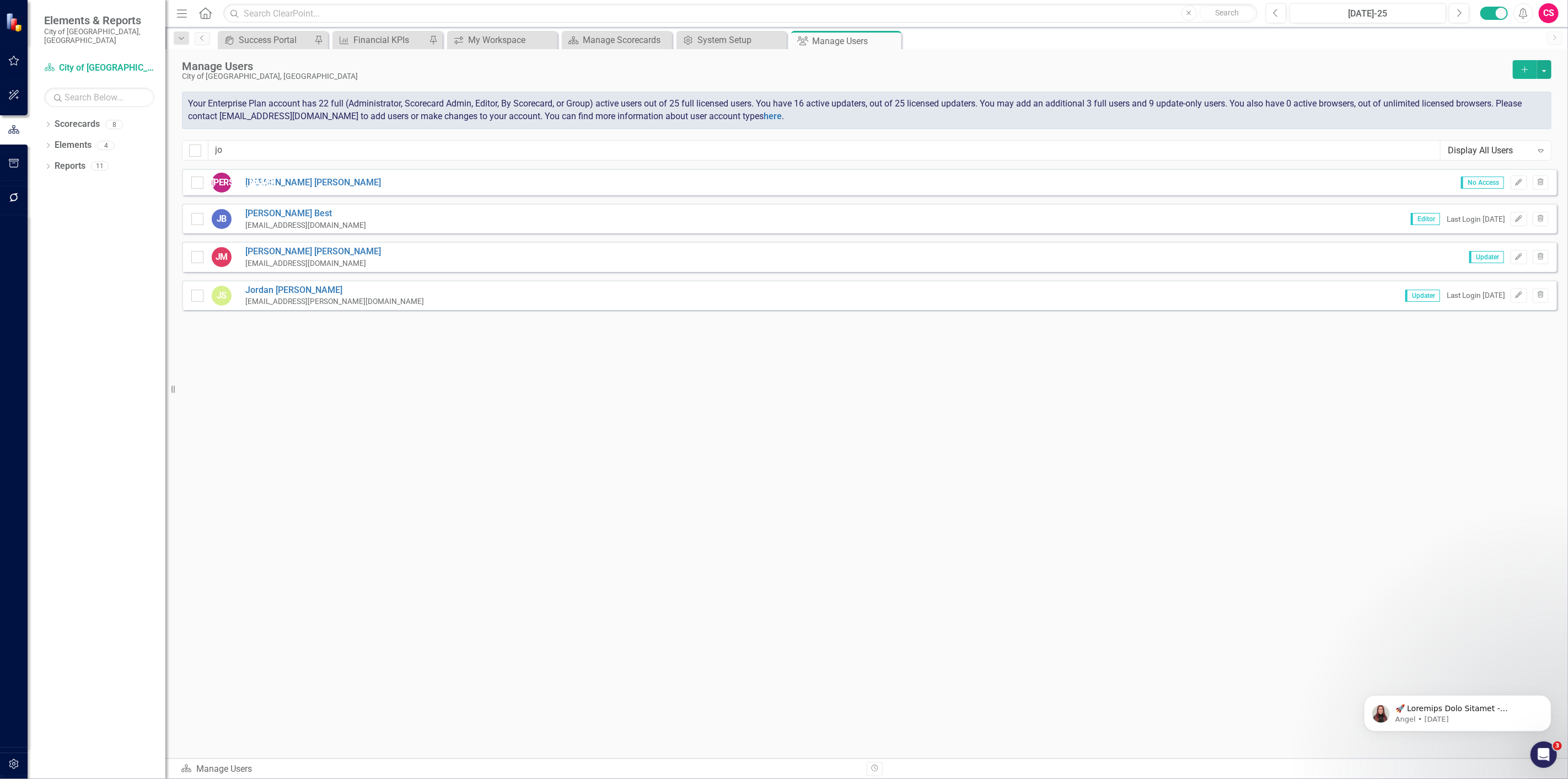
drag, startPoint x: 1518, startPoint y: 184, endPoint x: 1507, endPoint y: 189, distance: 12.1
click at [1517, 184] on icon "Edit" at bounding box center [1518, 182] width 8 height 6
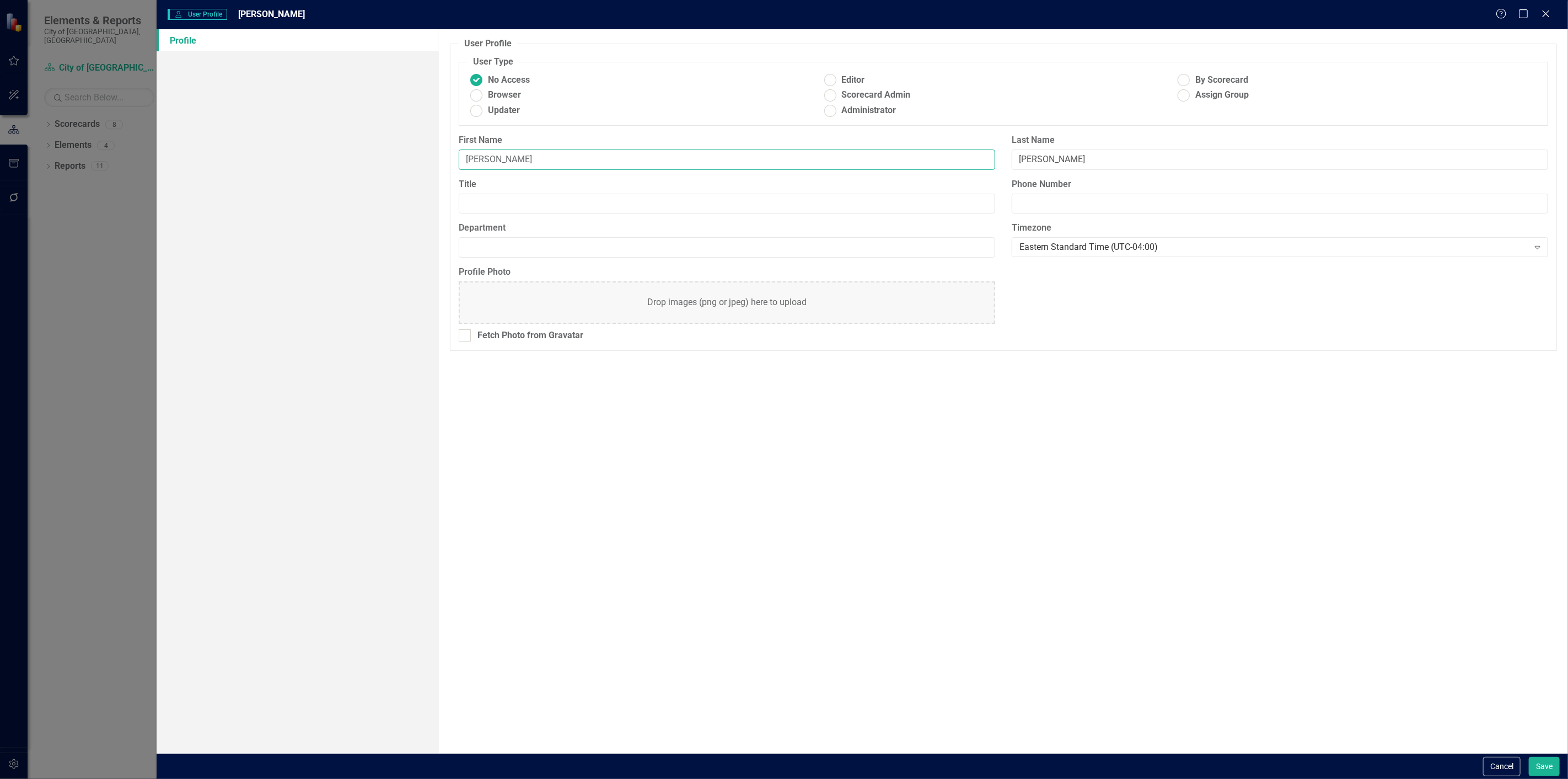
click at [484, 156] on input "[PERSON_NAME]" at bounding box center [727, 160] width 537 height 20
type input "[PERSON_NAME]"
click at [1529, 757] on button "Save" at bounding box center [1544, 766] width 31 height 19
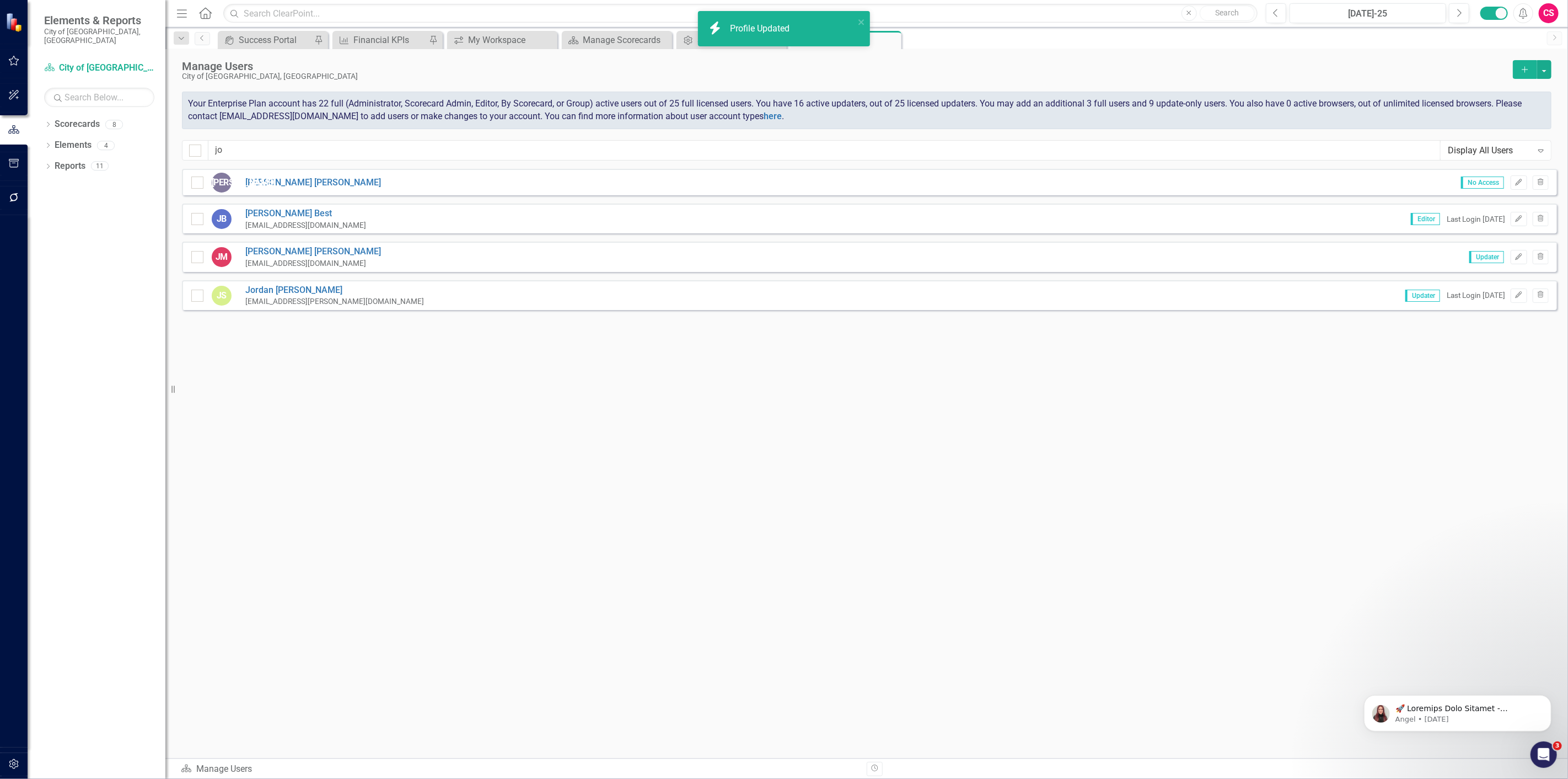
click at [1528, 66] on icon "Add" at bounding box center [1525, 70] width 10 height 7
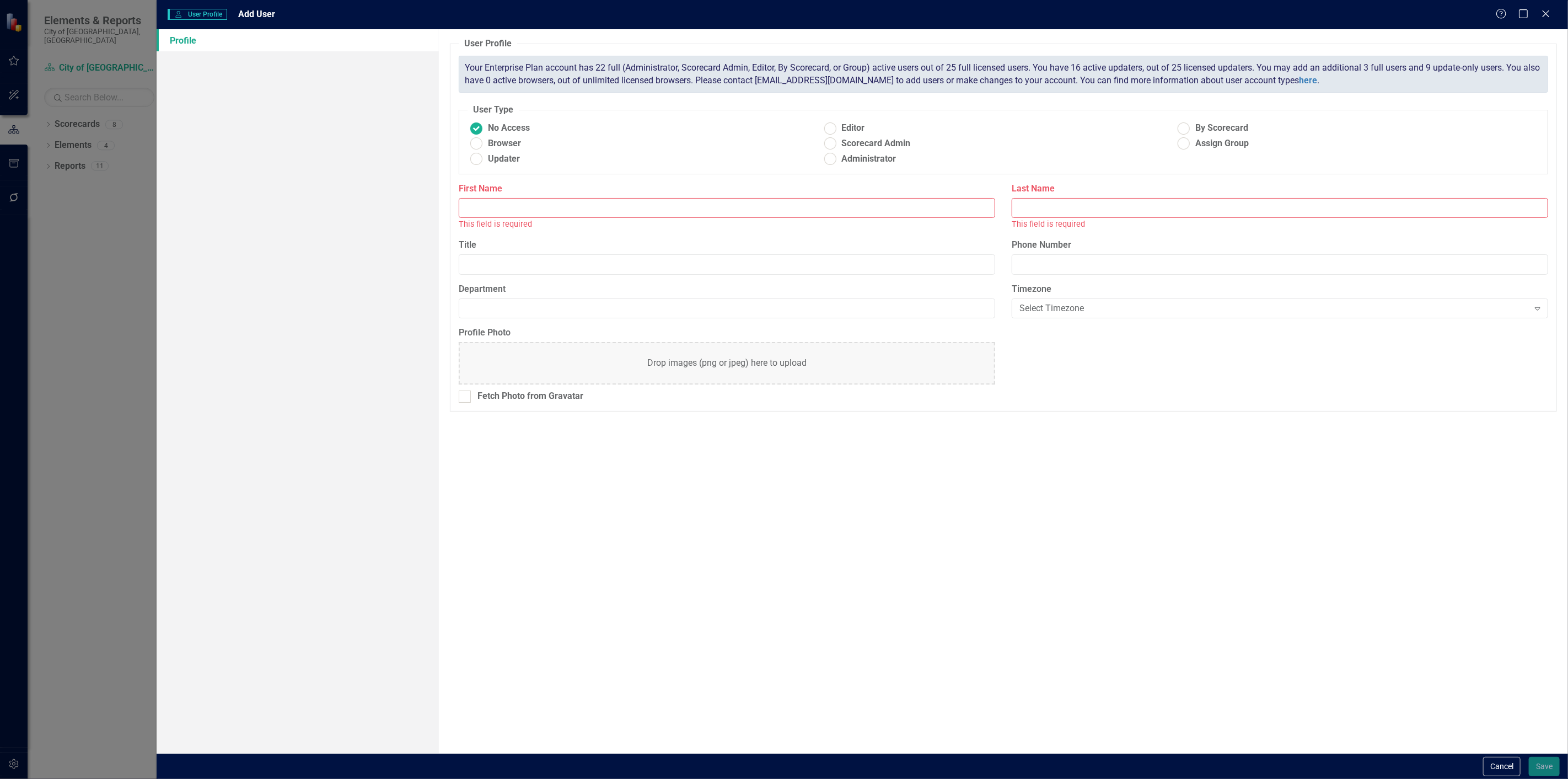
click at [498, 195] on div "First Name This field is required" at bounding box center [727, 206] width 537 height 48
click at [493, 205] on input "First Name" at bounding box center [727, 208] width 537 height 20
type input "[PERSON_NAME]"
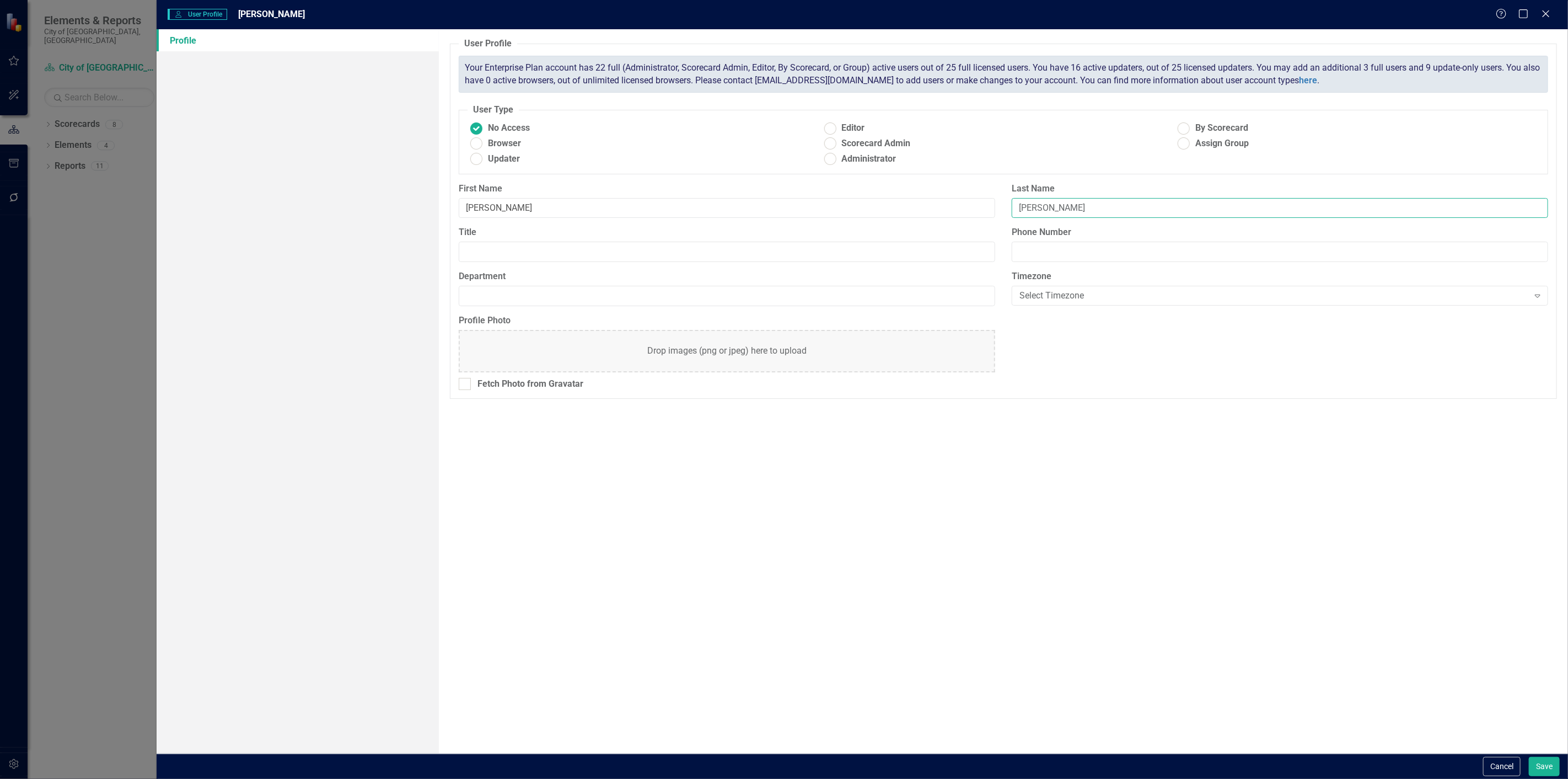
type input "[PERSON_NAME]"
click at [1529, 757] on button "Save" at bounding box center [1544, 766] width 31 height 19
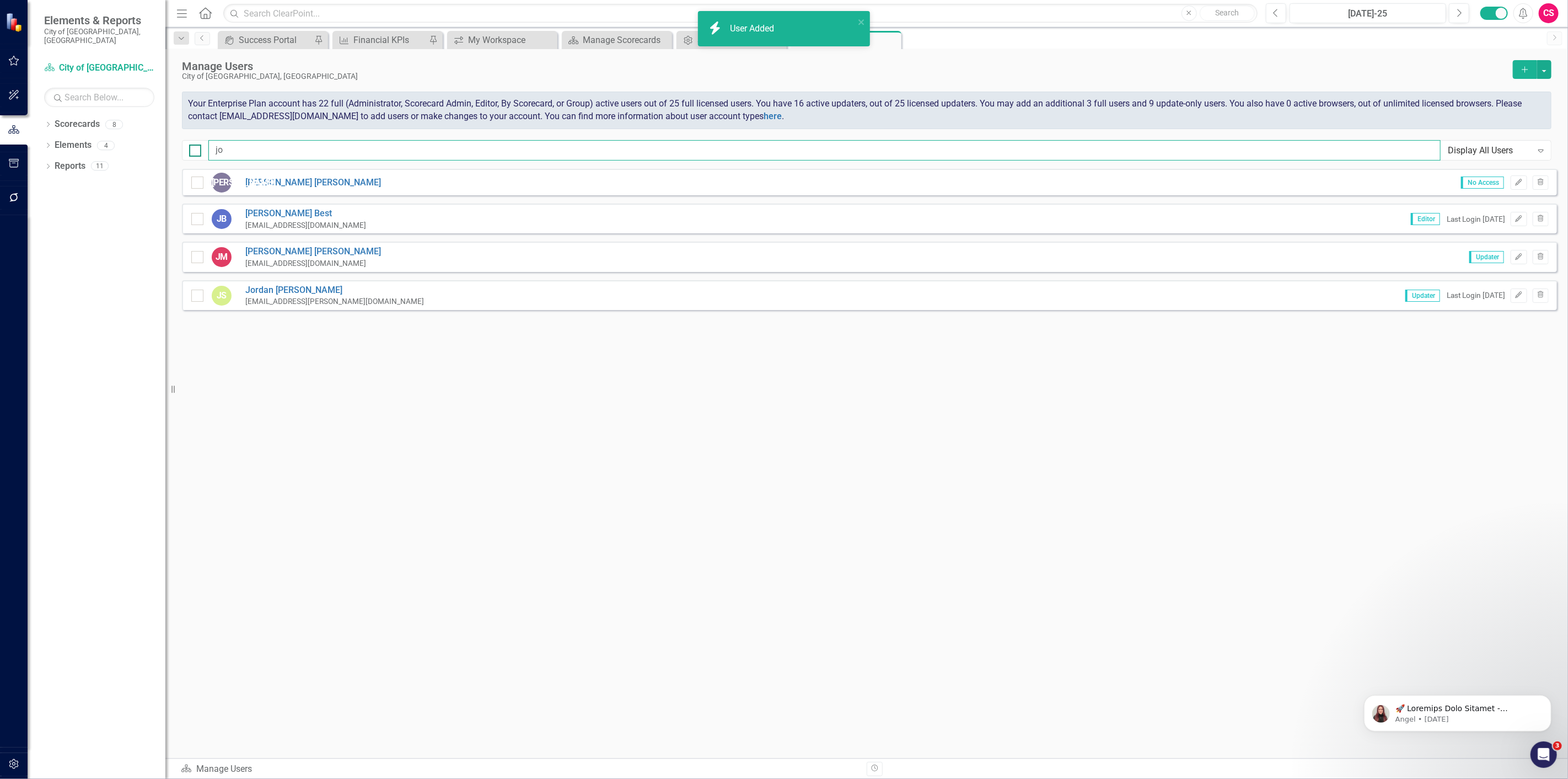
drag, startPoint x: 241, startPoint y: 154, endPoint x: 189, endPoint y: 152, distance: 52.0
click at [189, 152] on div "jo Display All Users Expand" at bounding box center [866, 150] width 1370 height 20
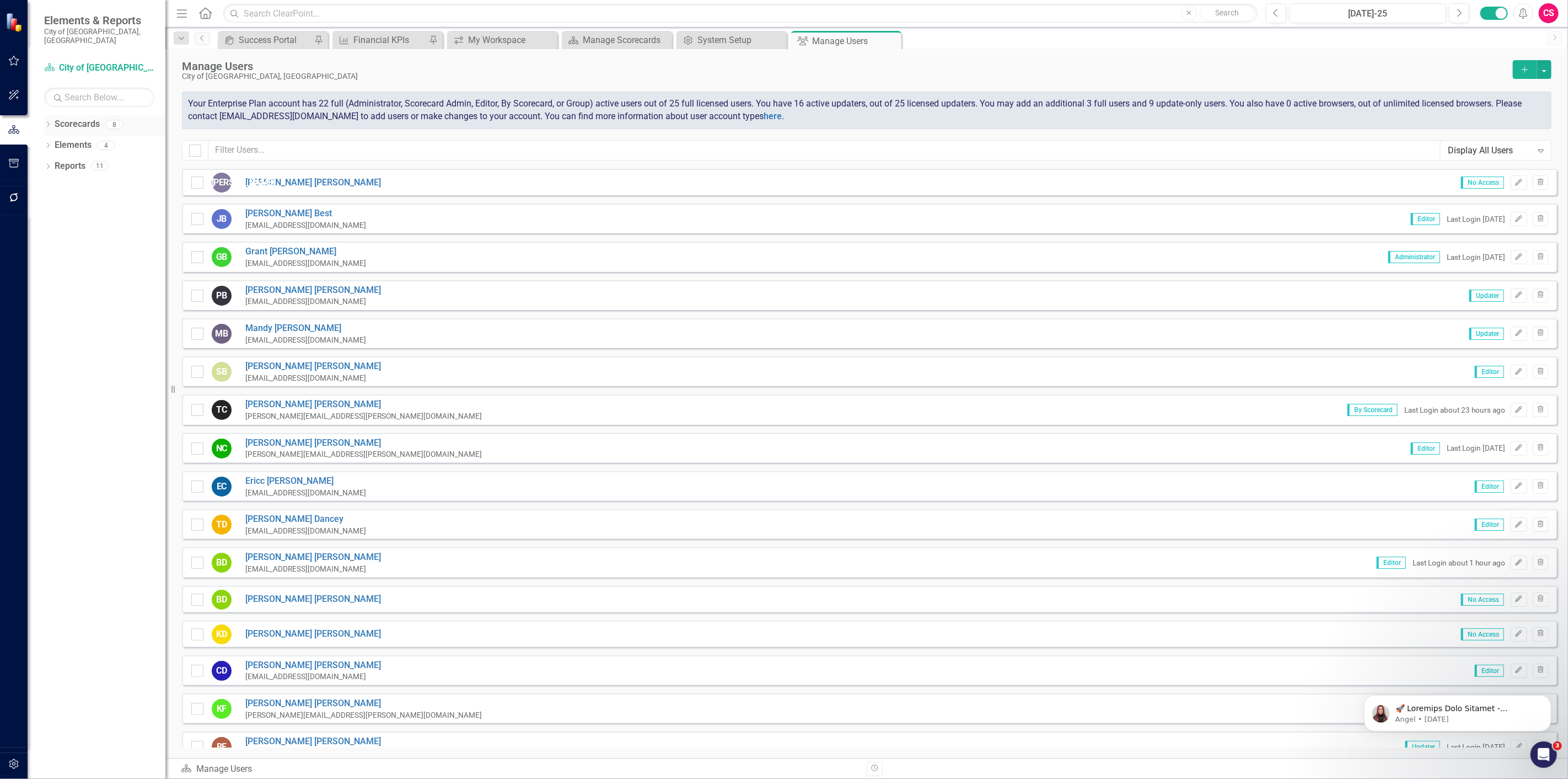
click at [48, 122] on icon at bounding box center [48, 124] width 3 height 5
click at [50, 136] on div "Dropdown City of [GEOGRAPHIC_DATA]" at bounding box center [107, 145] width 116 height 18
click at [53, 141] on icon "Dropdown" at bounding box center [53, 144] width 8 height 6
click at [88, 209] on div "Building Development Services" at bounding box center [113, 209] width 105 height 21
click at [87, 223] on link "Information Systems" at bounding box center [118, 229] width 94 height 13
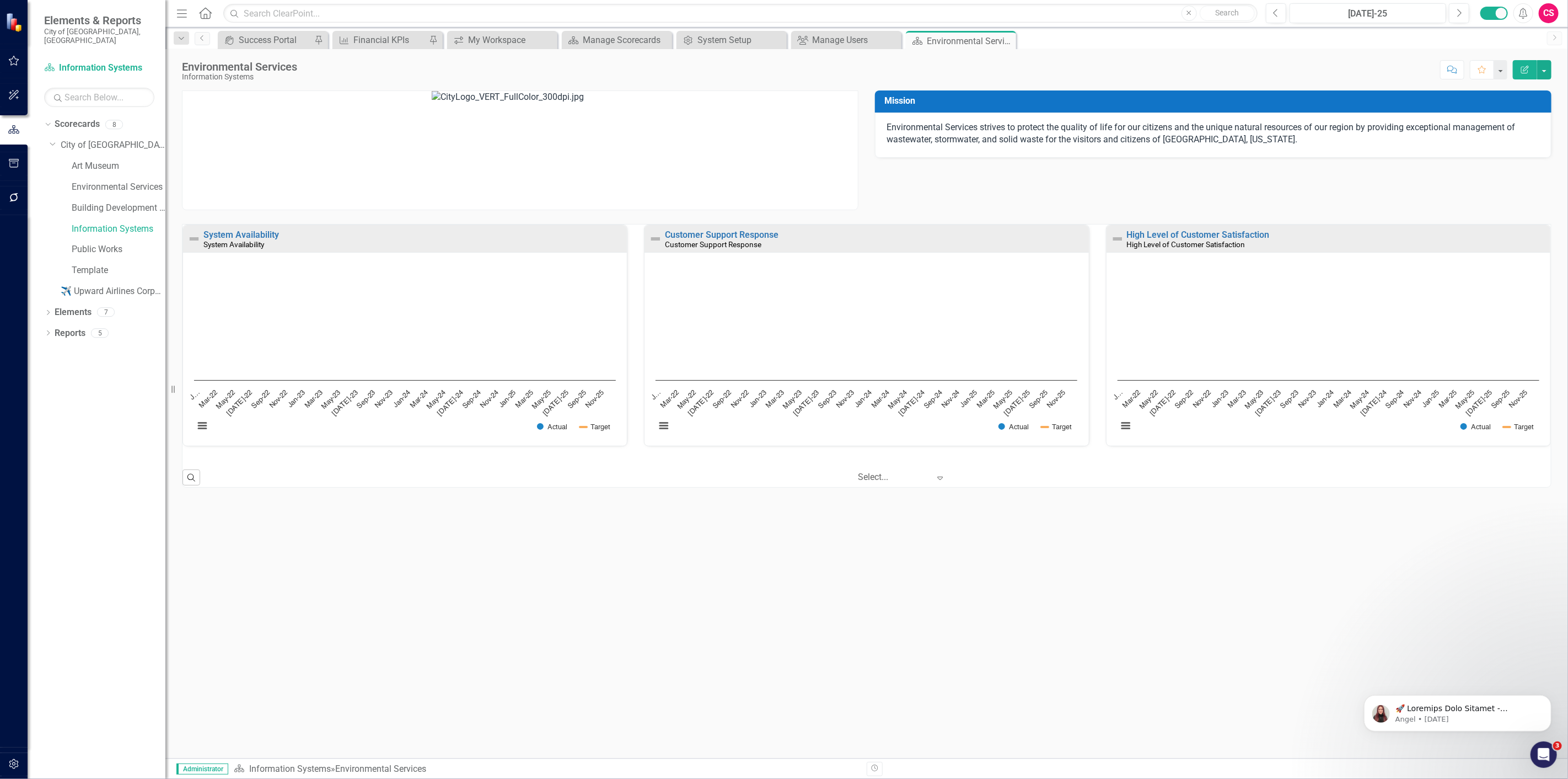
click at [263, 239] on small "System Availability" at bounding box center [234, 244] width 61 height 9
click at [258, 234] on link "System Availability" at bounding box center [241, 234] width 75 height 10
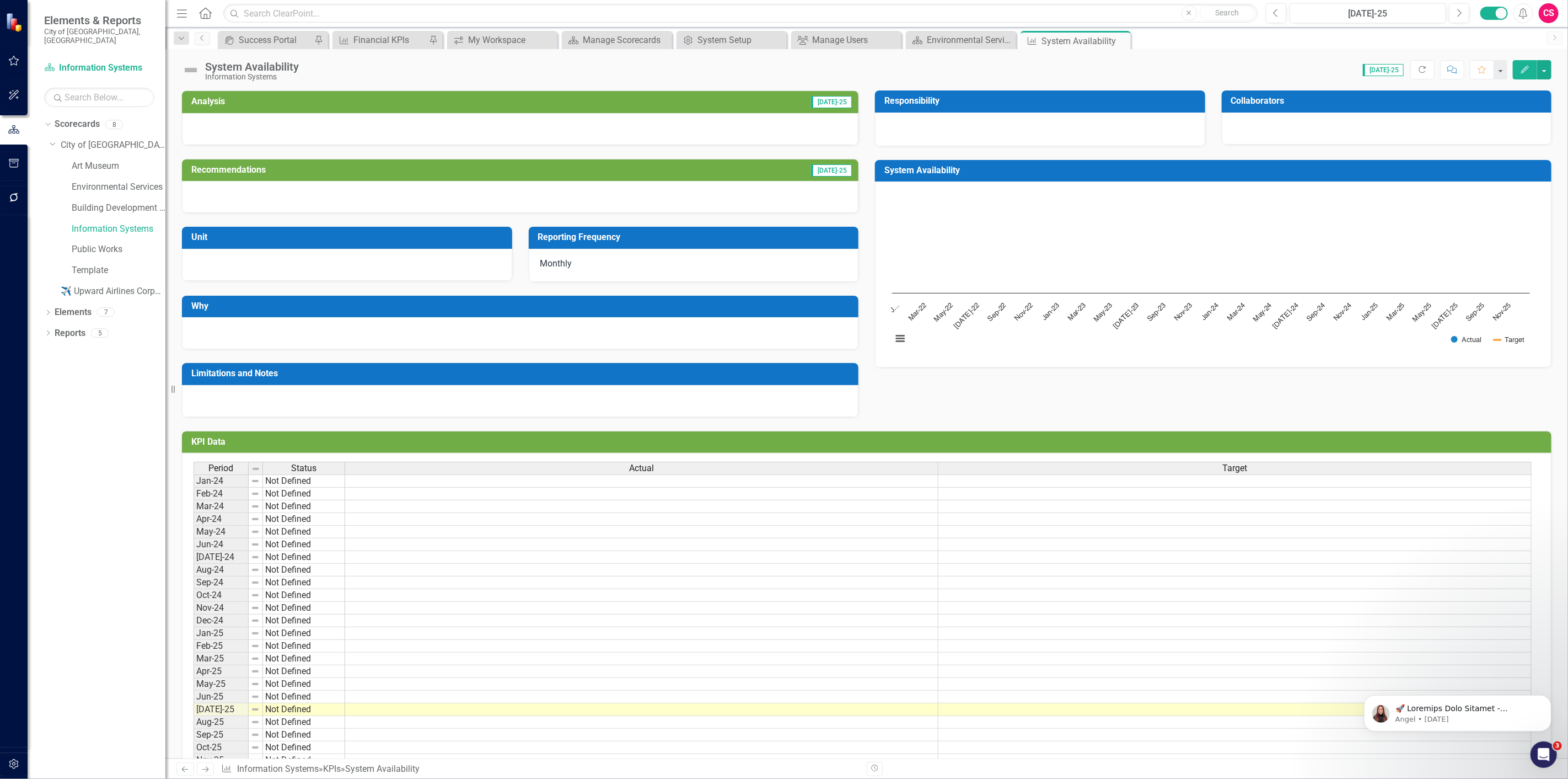
click at [1061, 105] on h3 "Responsibility" at bounding box center [1042, 101] width 316 height 10
click at [1061, 106] on h3 "Responsibility" at bounding box center [1042, 101] width 316 height 10
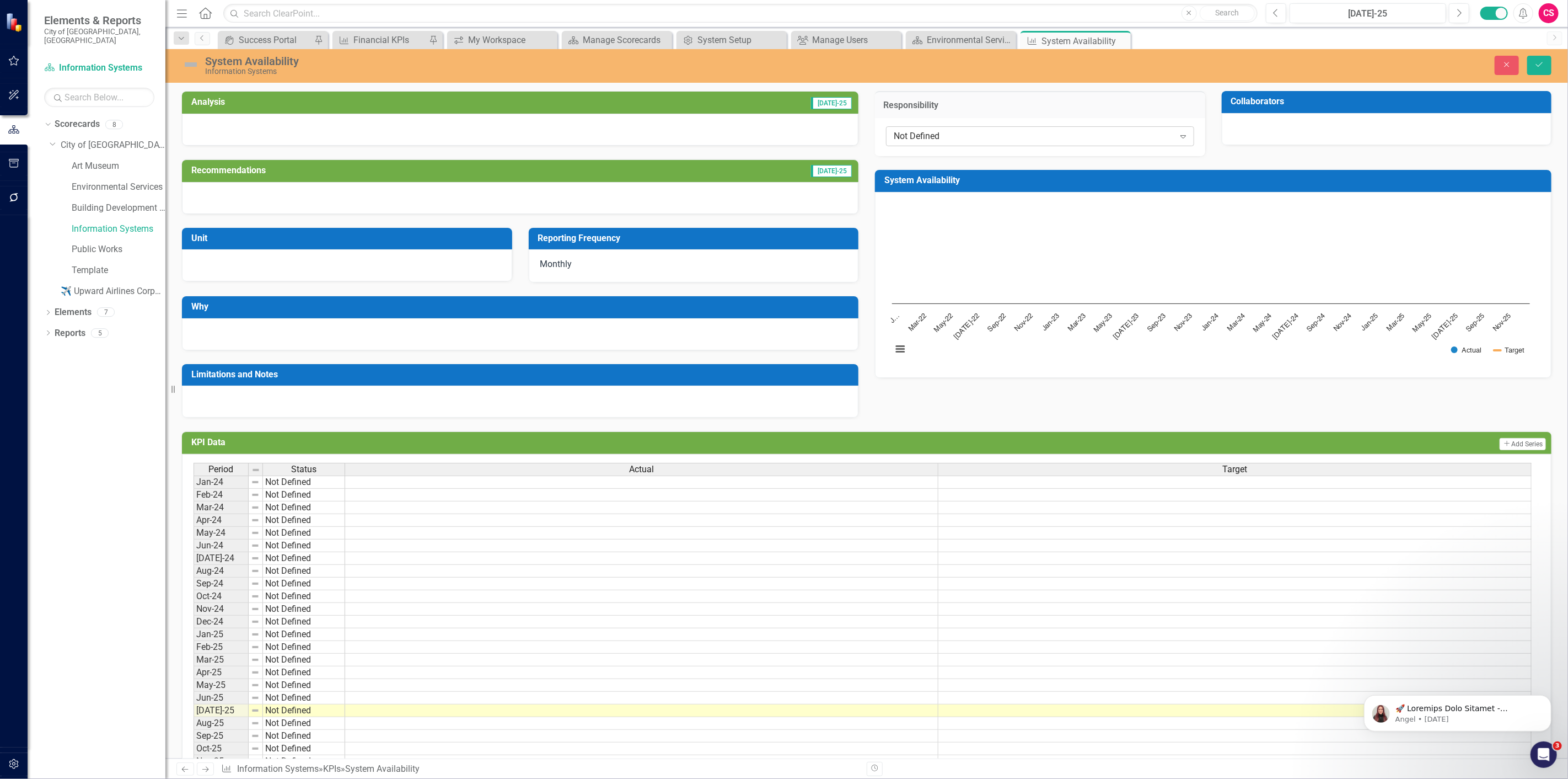
click at [1048, 127] on div "Not Defined Expand" at bounding box center [1040, 137] width 308 height 20
click at [1046, 127] on div "Not Defined Expand" at bounding box center [1040, 137] width 308 height 20
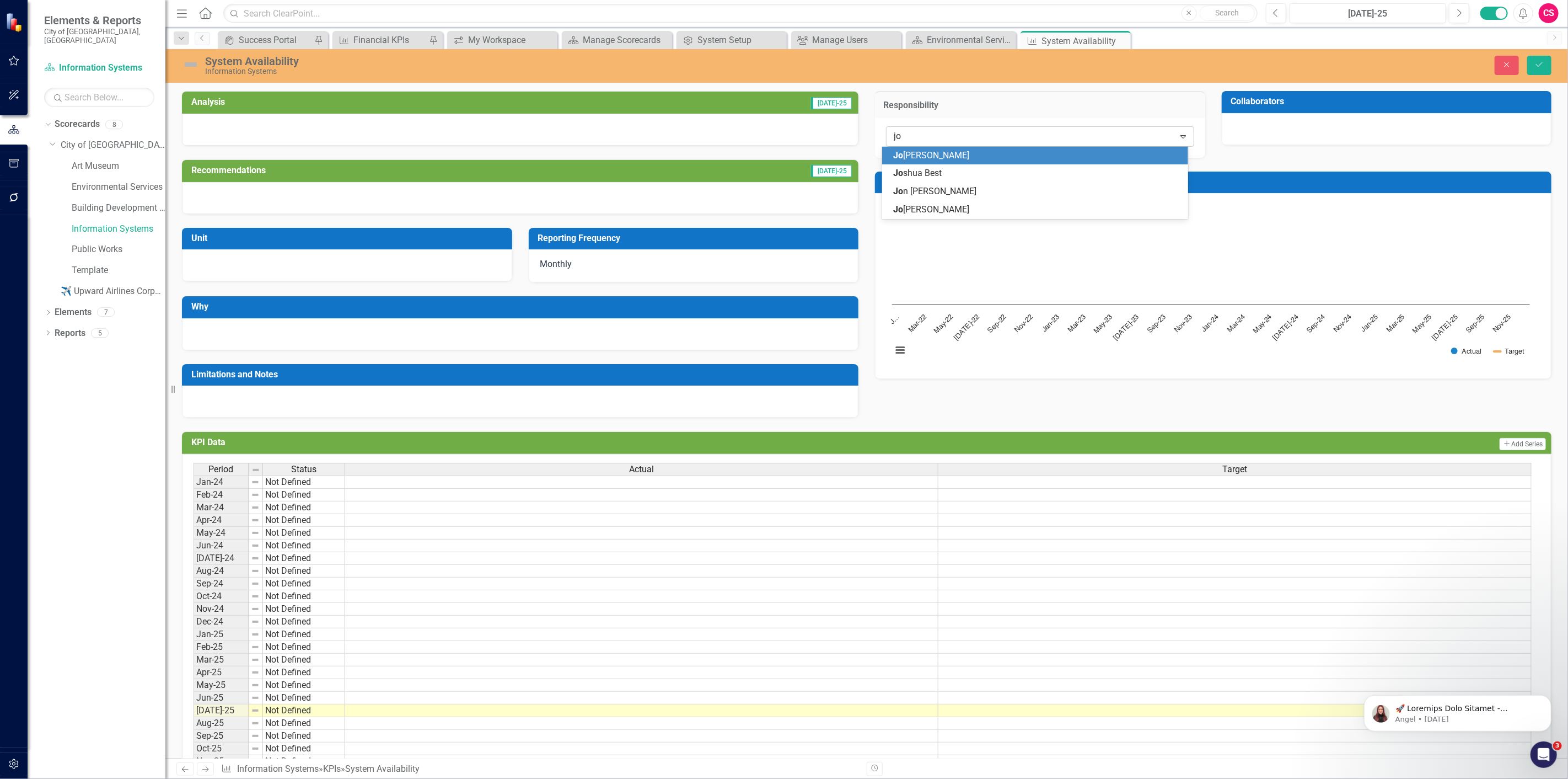
type input "[PERSON_NAME]"
click at [1022, 150] on div "[PERSON_NAME] [PERSON_NAME]" at bounding box center [1038, 156] width 288 height 13
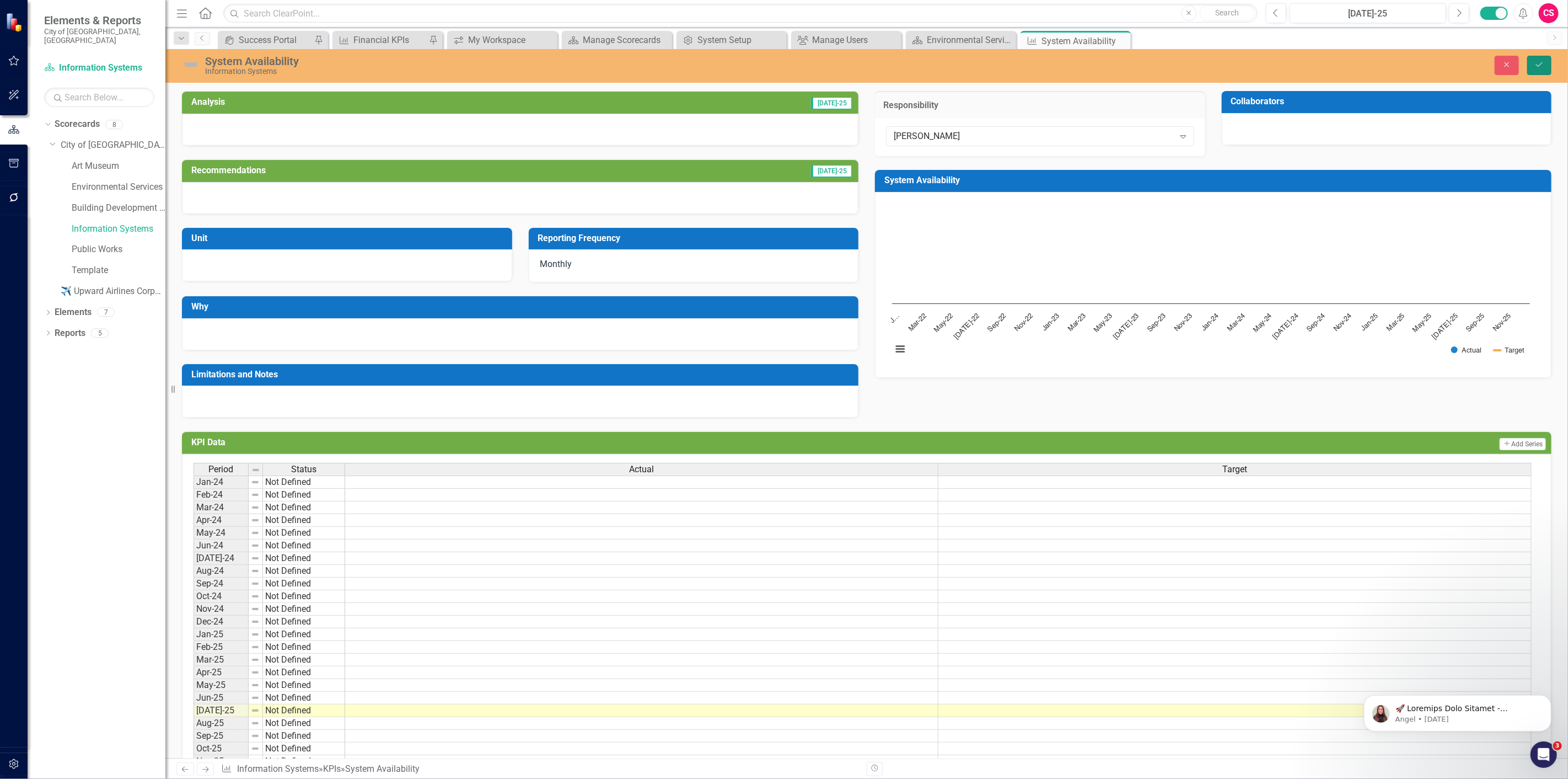
click at [1550, 61] on button "Save" at bounding box center [1540, 65] width 24 height 19
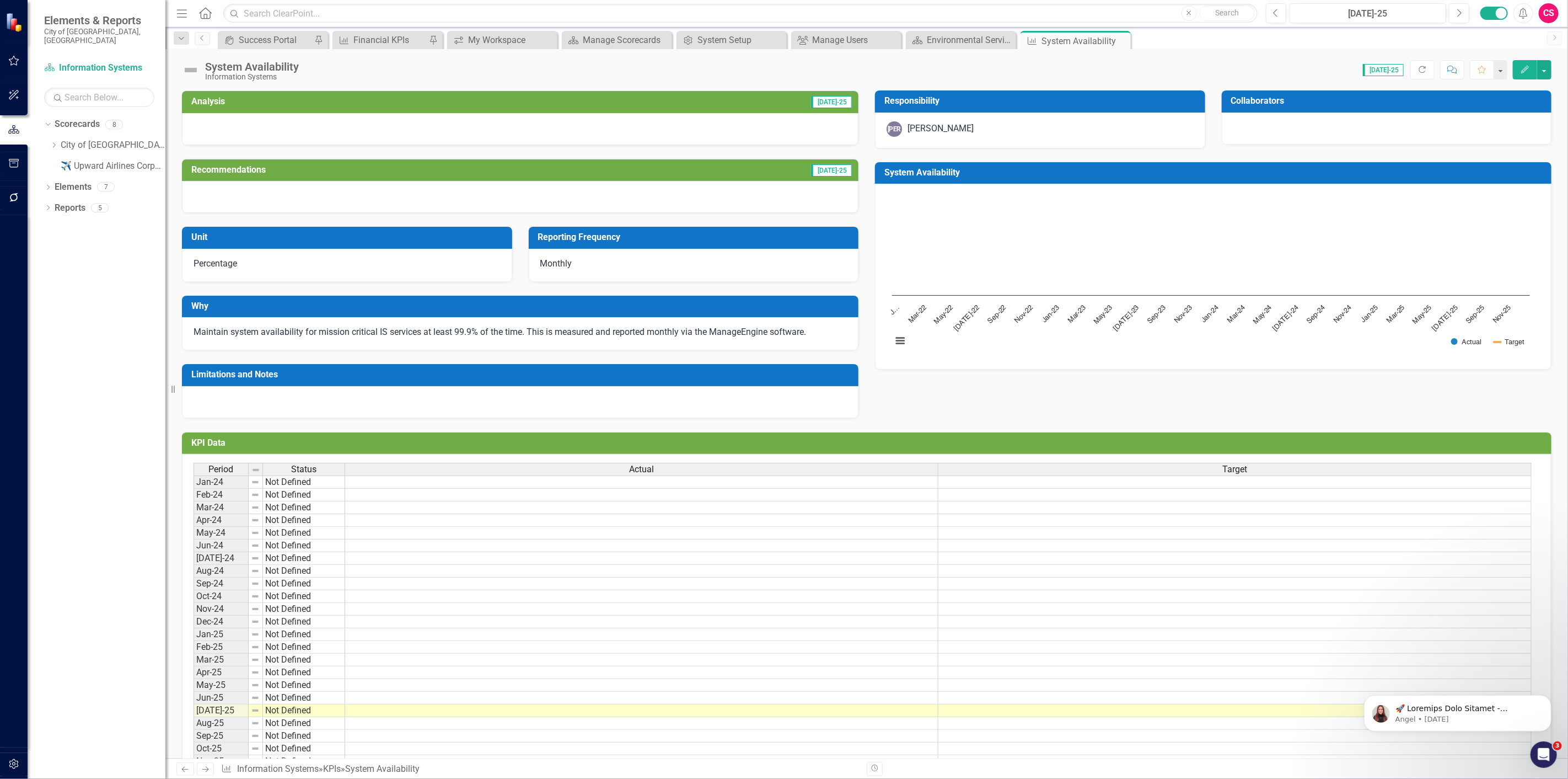
click at [201, 765] on icon "Next" at bounding box center [206, 769] width 9 height 7
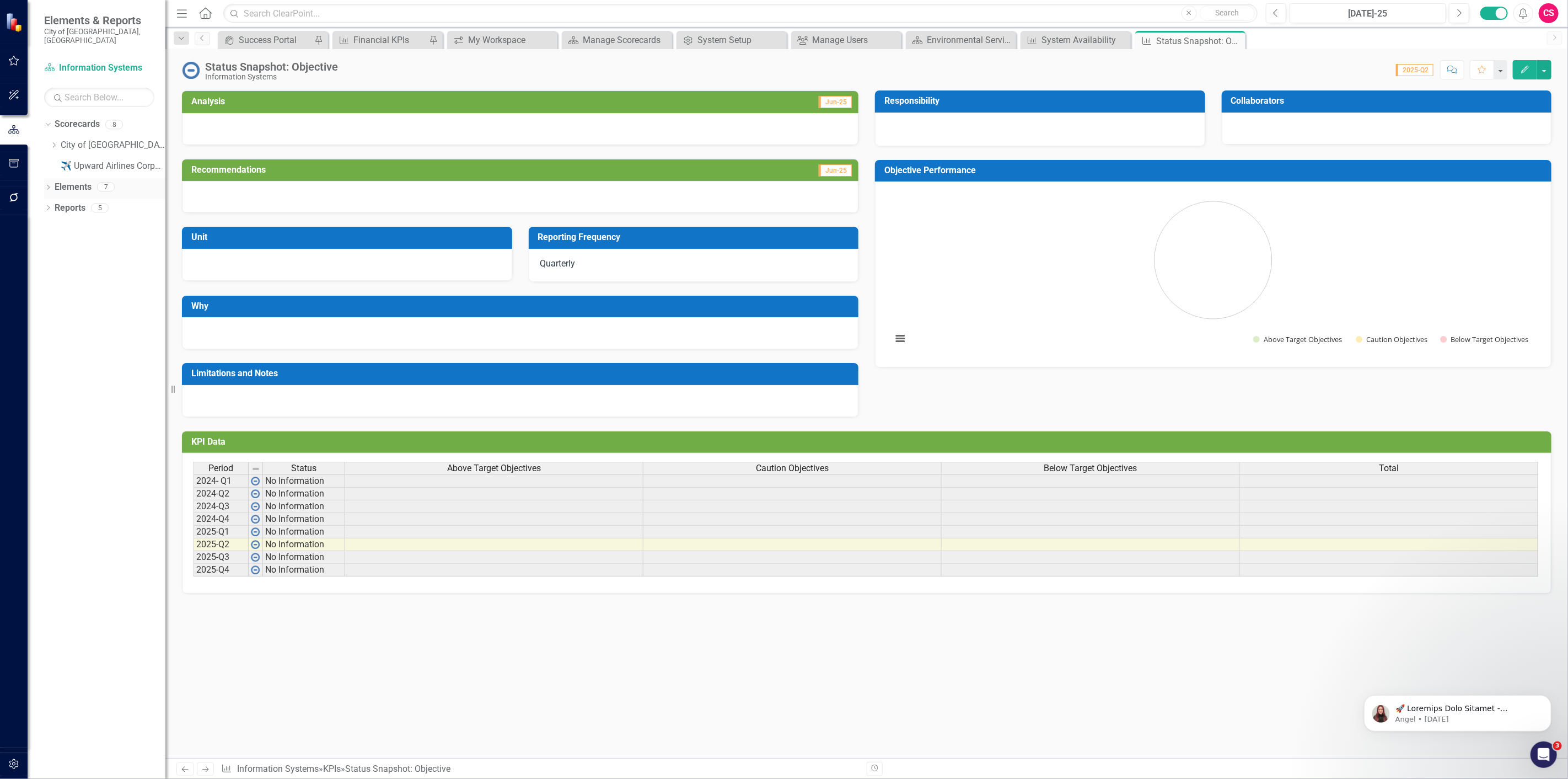
click at [63, 181] on link "Elements" at bounding box center [72, 187] width 37 height 13
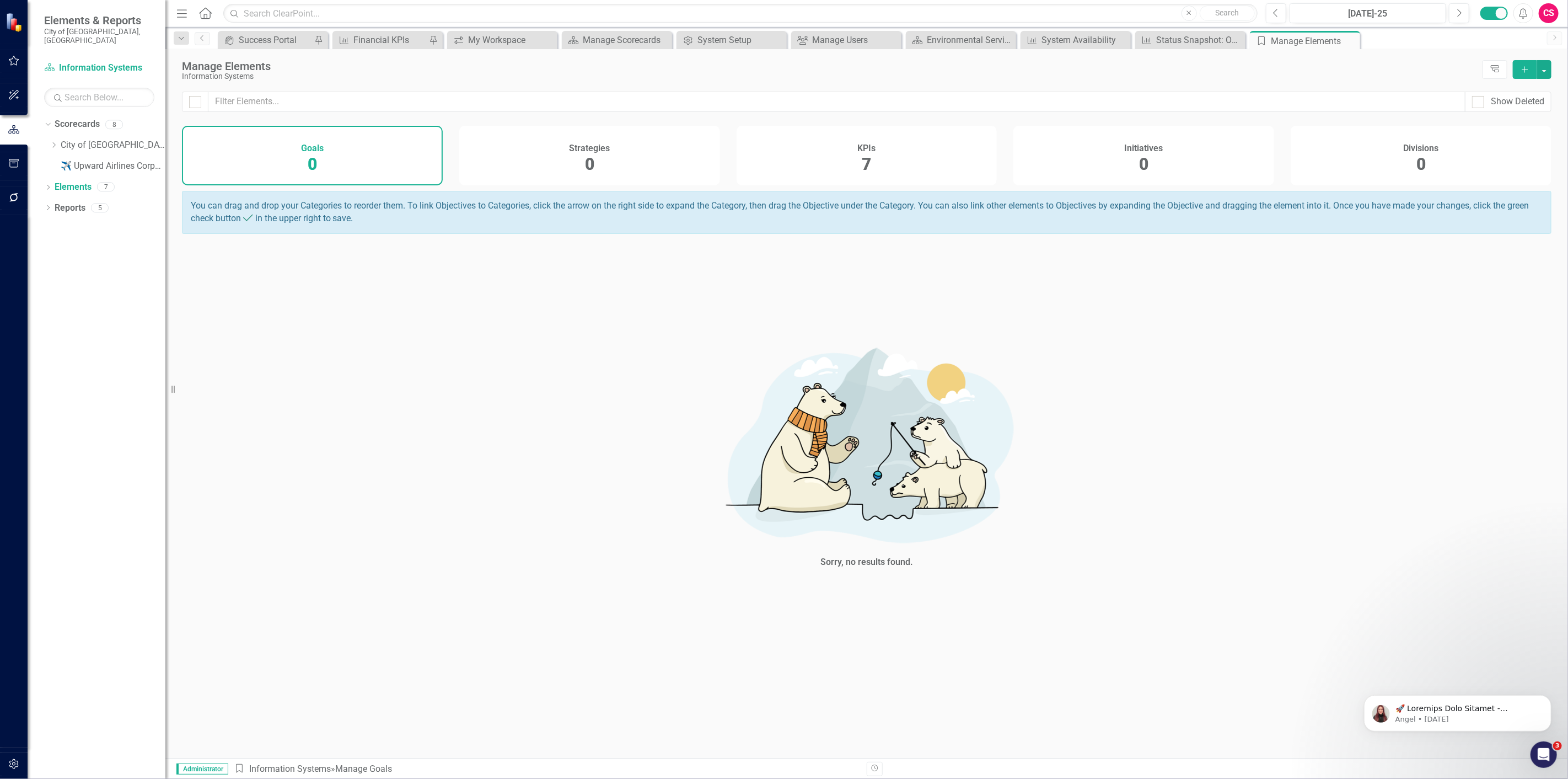
click at [891, 170] on div "KPIs 7" at bounding box center [867, 155] width 261 height 60
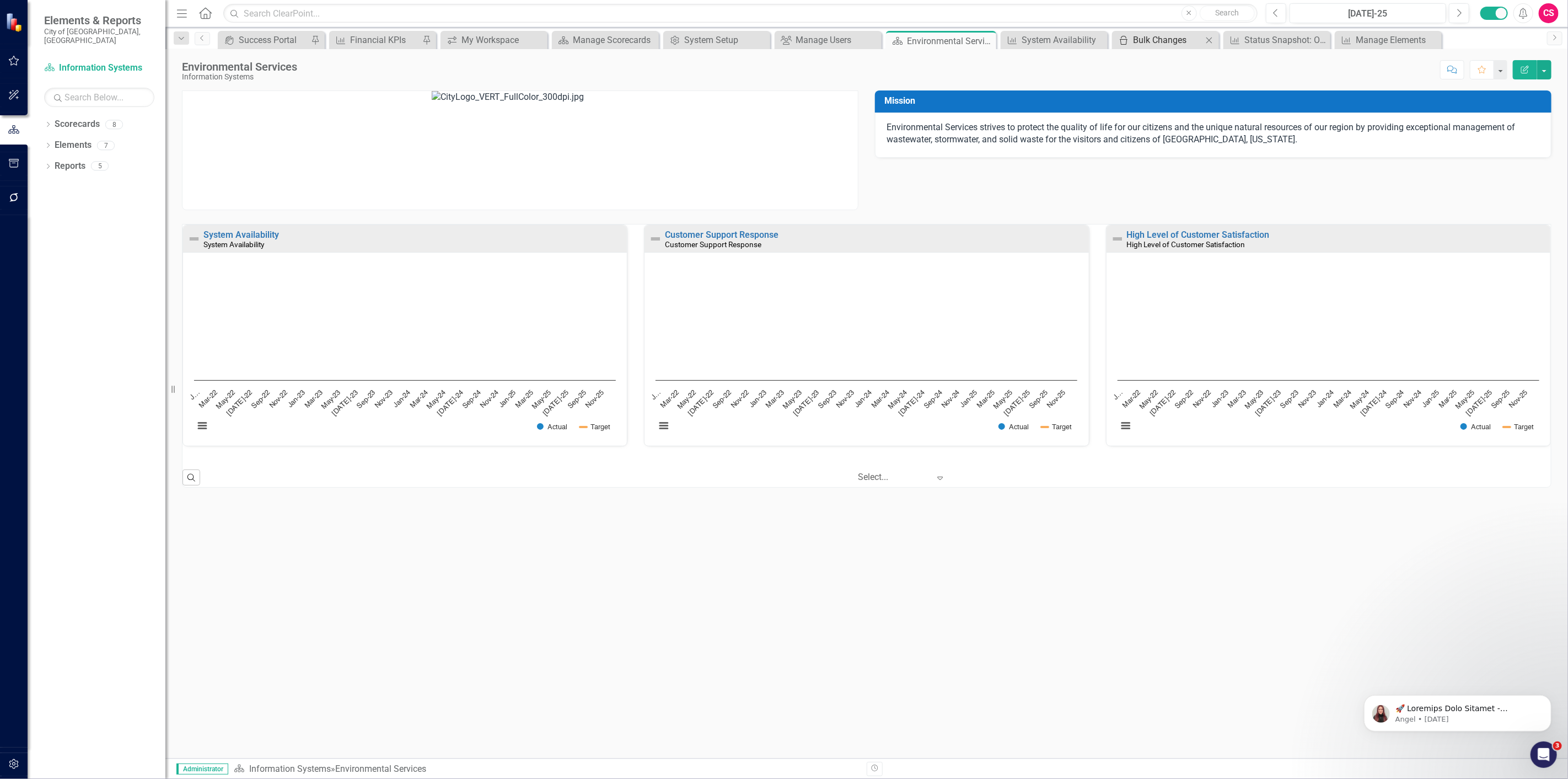
click at [1157, 42] on div "Bulk Changes" at bounding box center [1168, 39] width 70 height 14
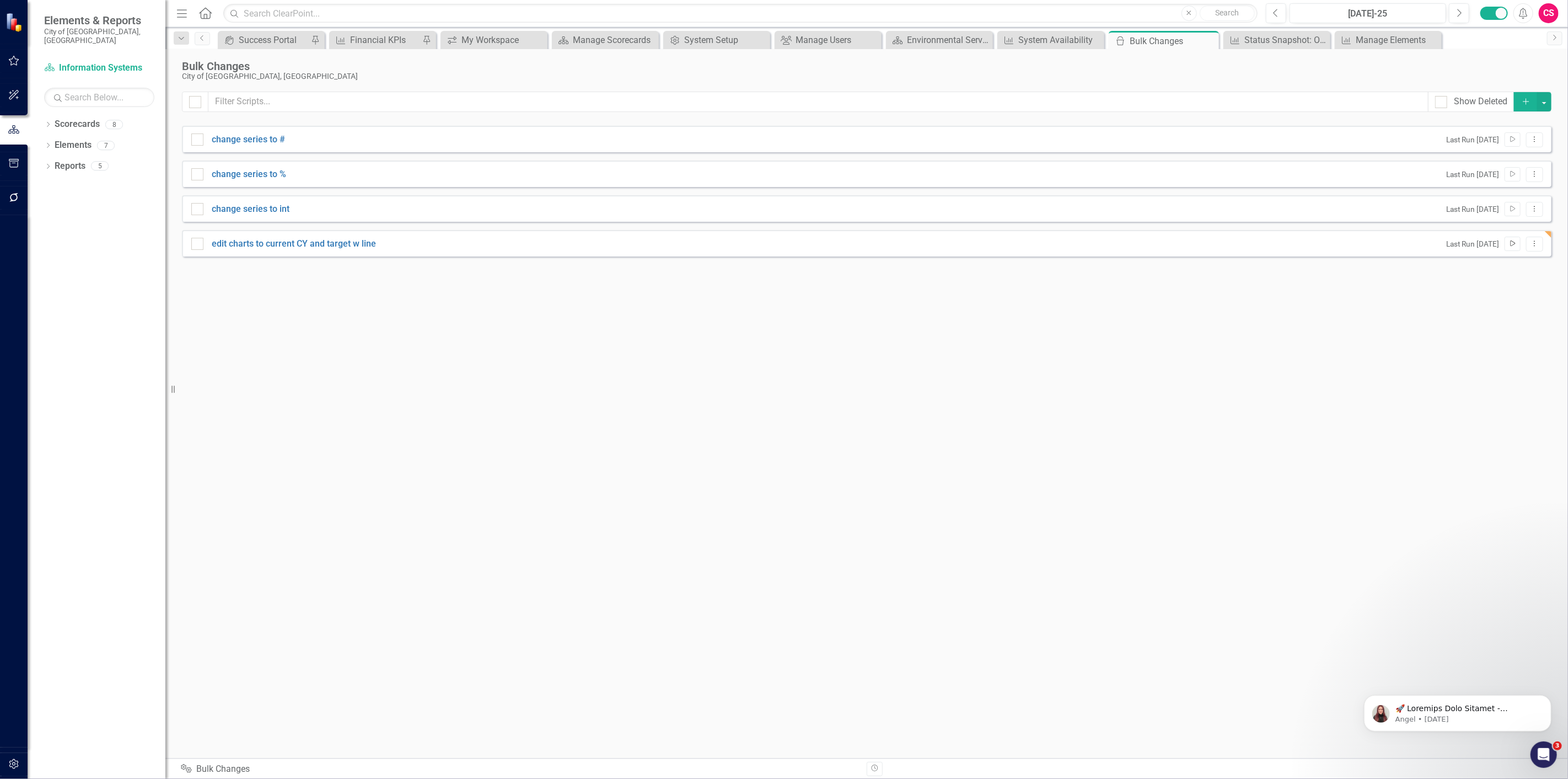
click at [1513, 241] on icon "Run Script" at bounding box center [1512, 243] width 8 height 6
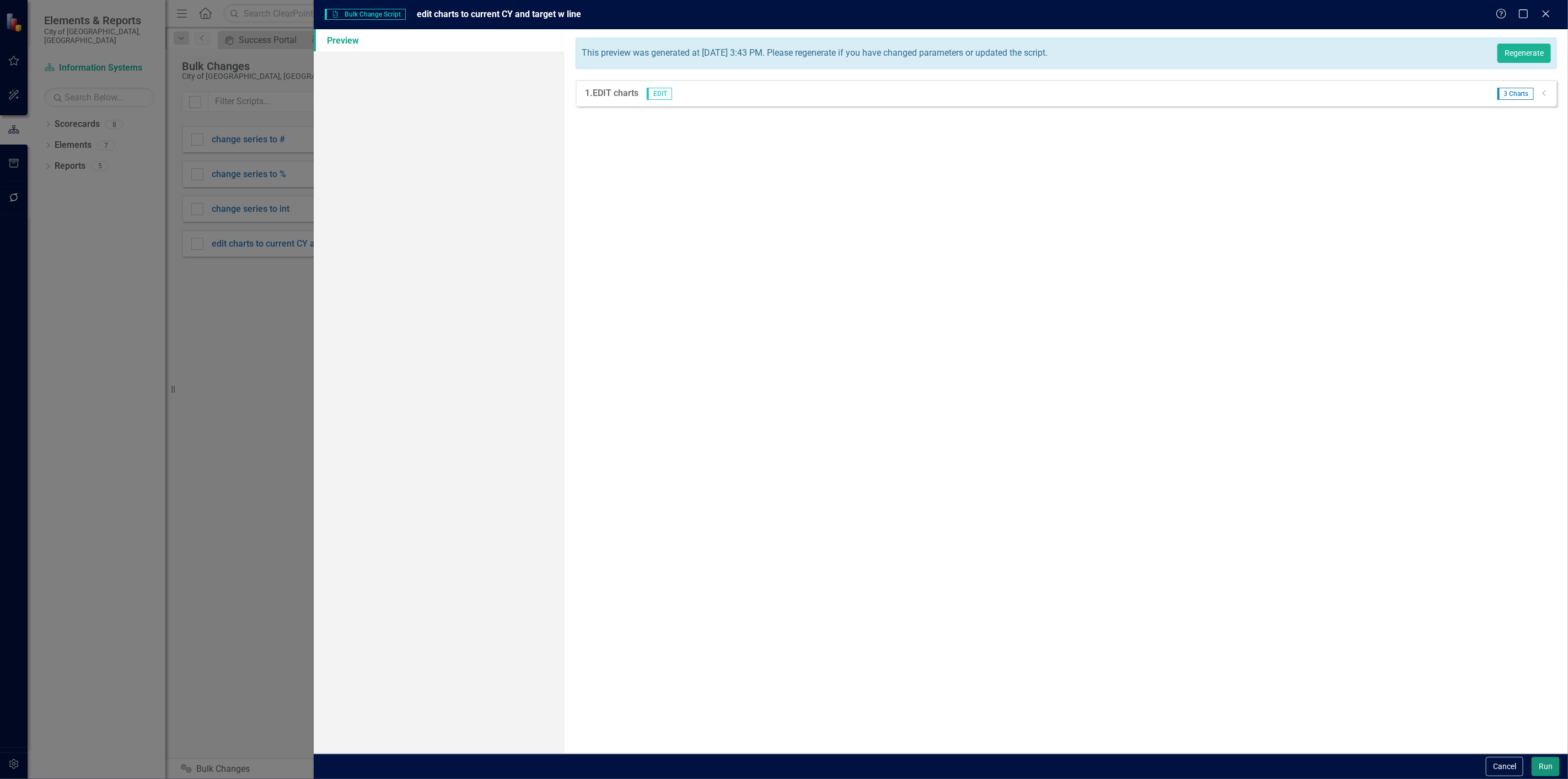
click at [1547, 774] on button "Run" at bounding box center [1545, 766] width 28 height 19
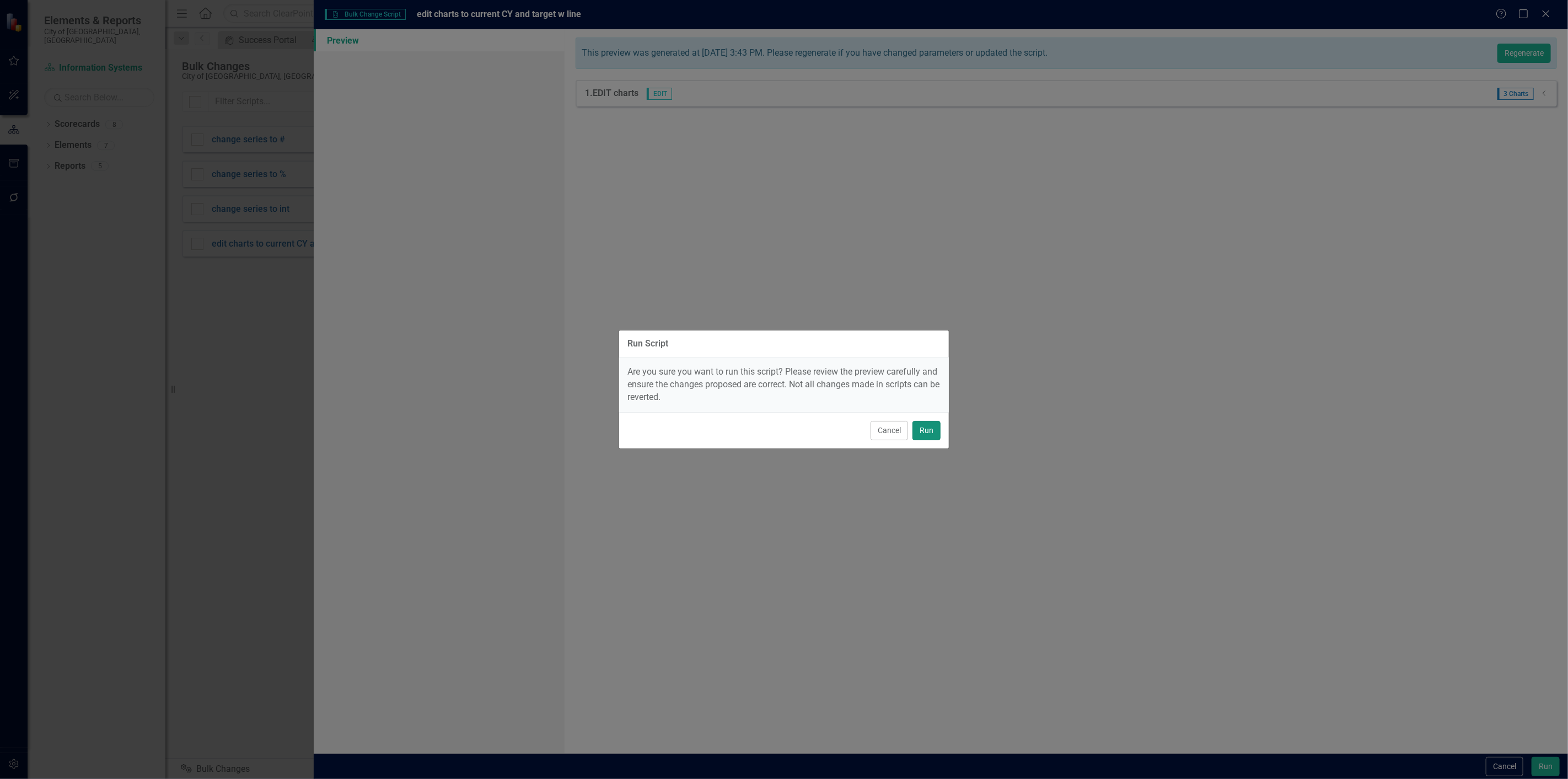
click at [924, 422] on button "Run" at bounding box center [927, 430] width 28 height 19
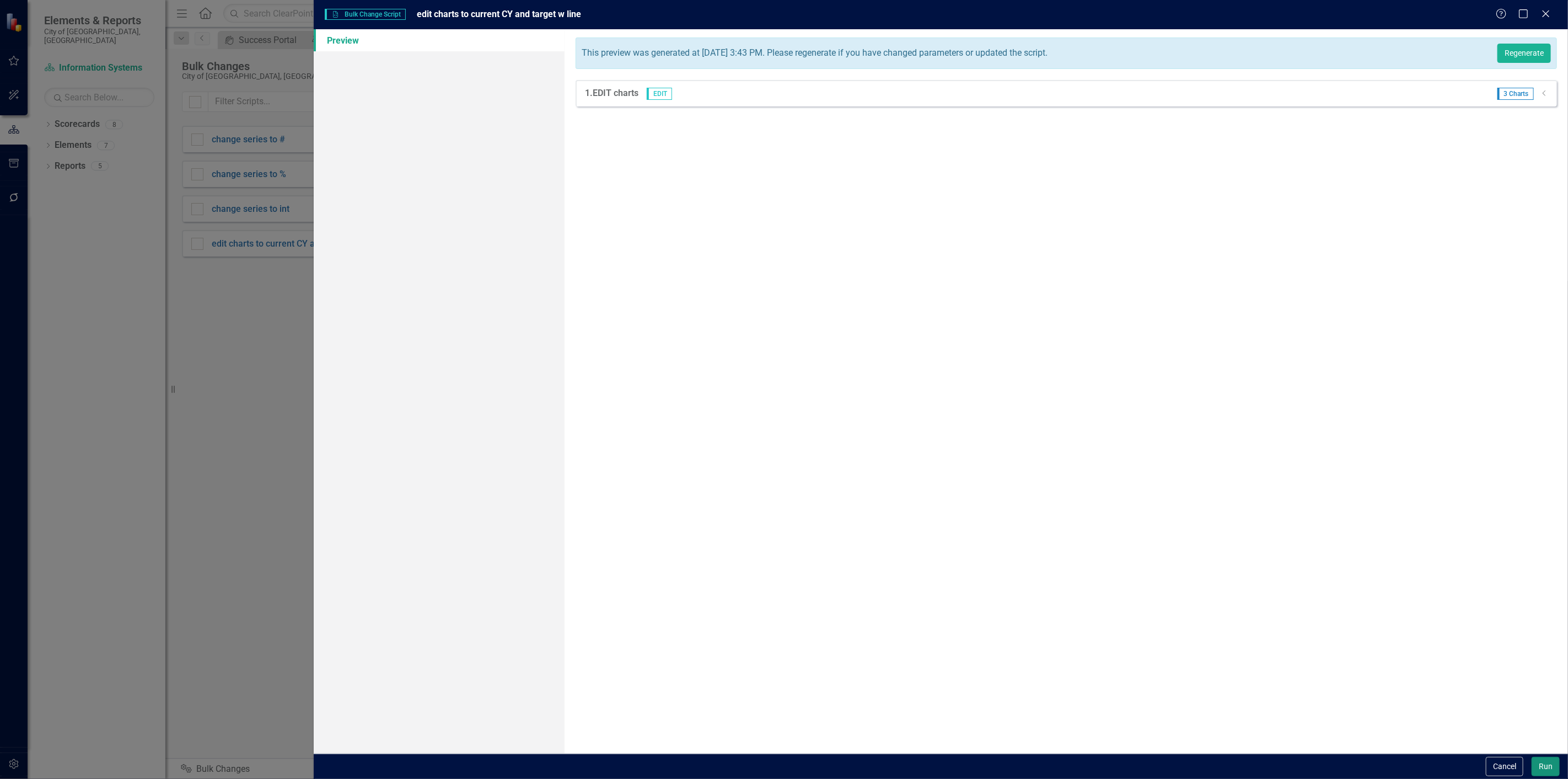
click at [1544, 762] on button "Run" at bounding box center [1545, 766] width 28 height 19
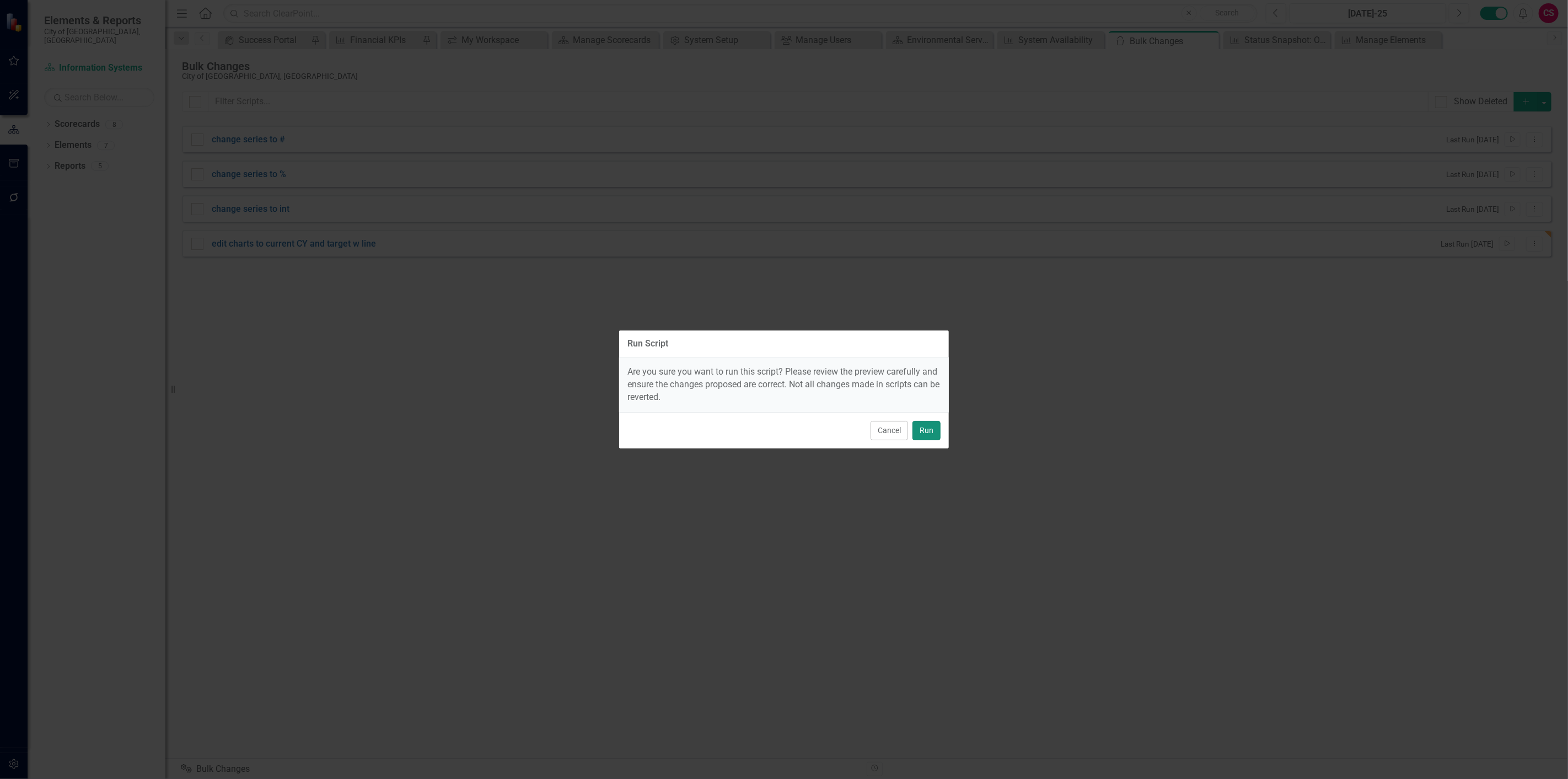
click at [928, 425] on button "Run" at bounding box center [927, 430] width 28 height 19
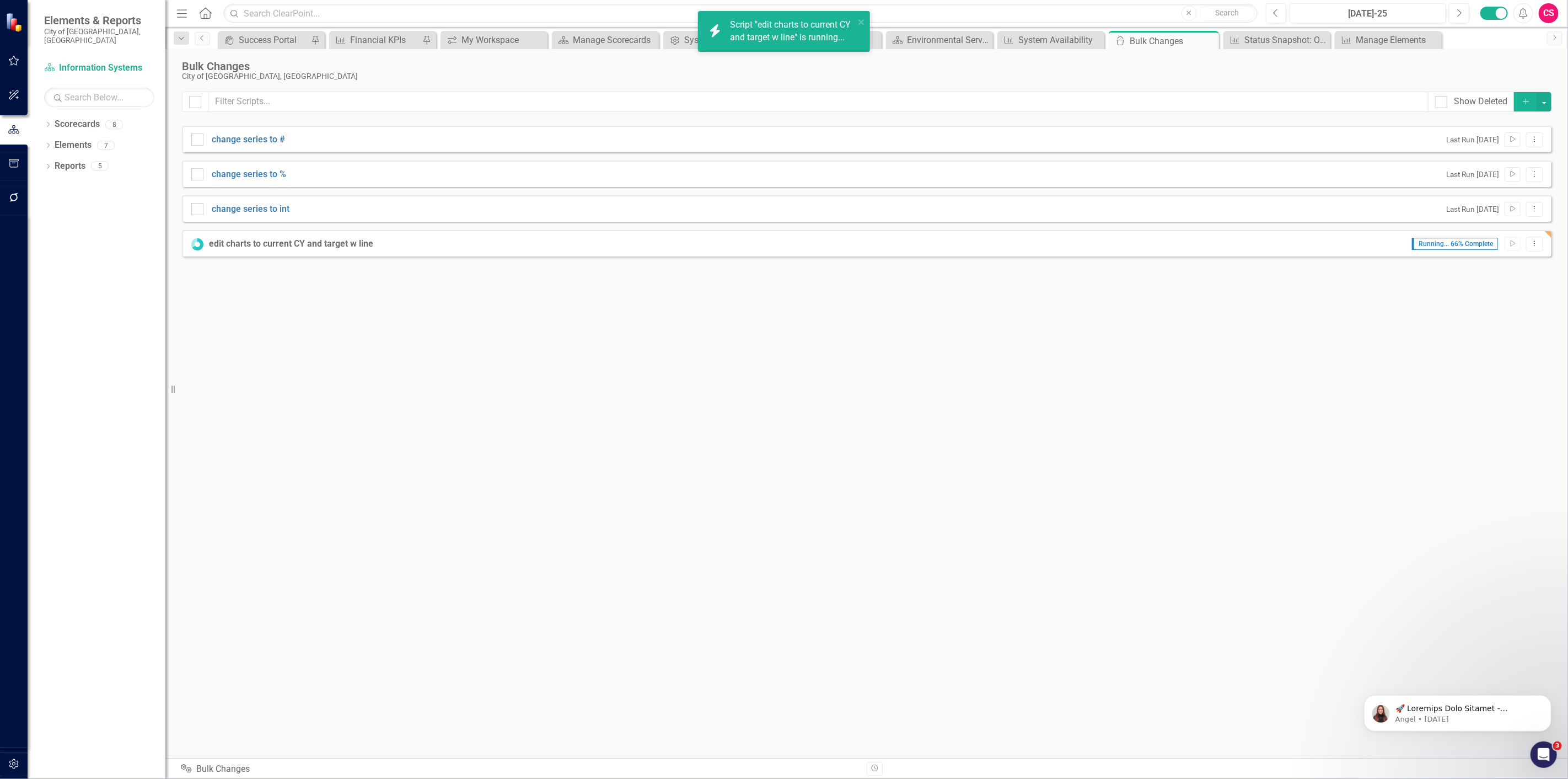
click at [1047, 324] on div "Show Deleted Add change series to # Last Run 4 months ago Run Script Dropdown M…" at bounding box center [866, 418] width 1370 height 653
click at [81, 61] on link "Scorecard Information Systems" at bounding box center [99, 68] width 110 height 13
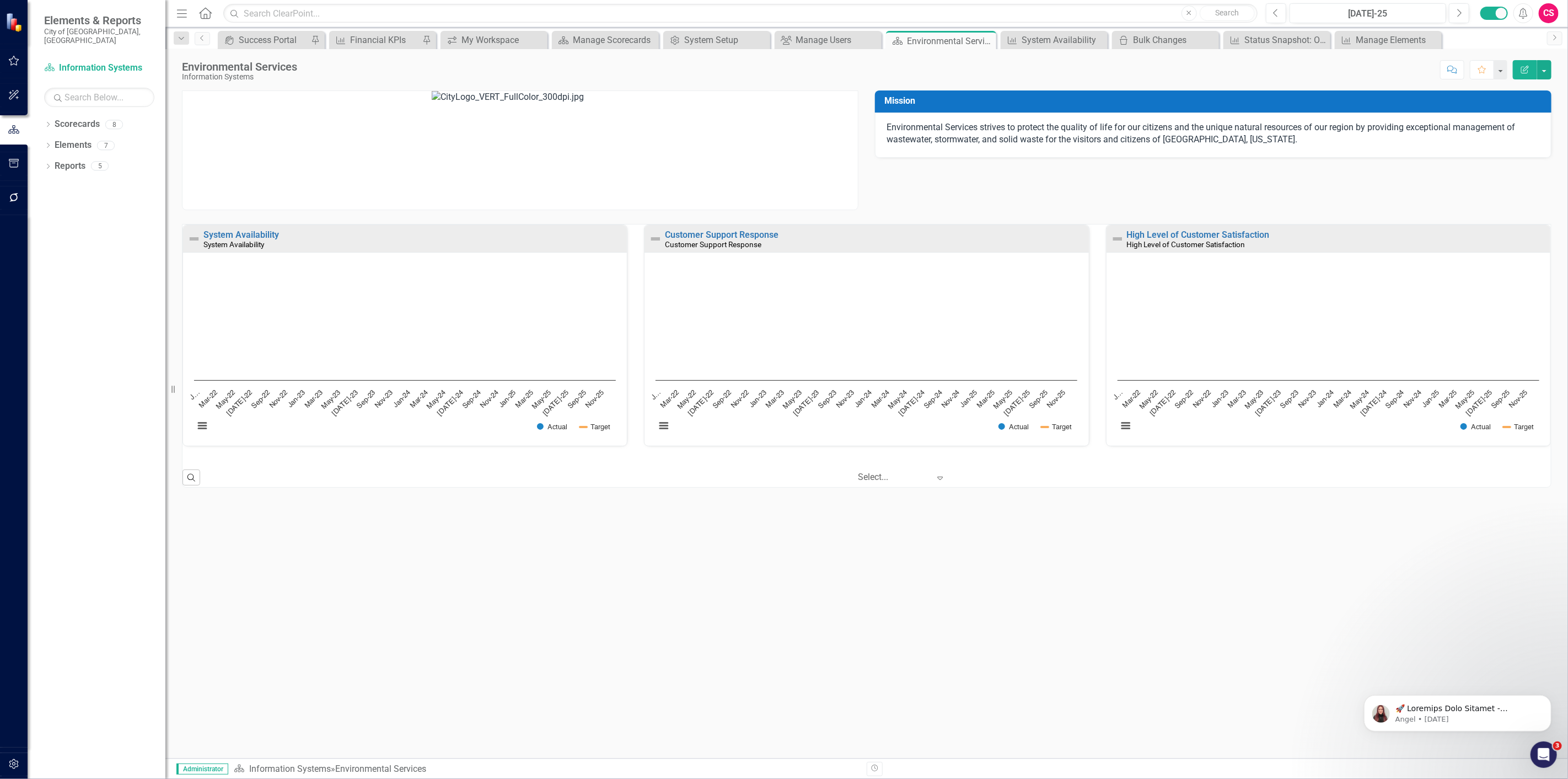
click at [1058, 116] on div "Environmental Services strives to protect the quality of life for our citizens …" at bounding box center [1213, 136] width 676 height 46
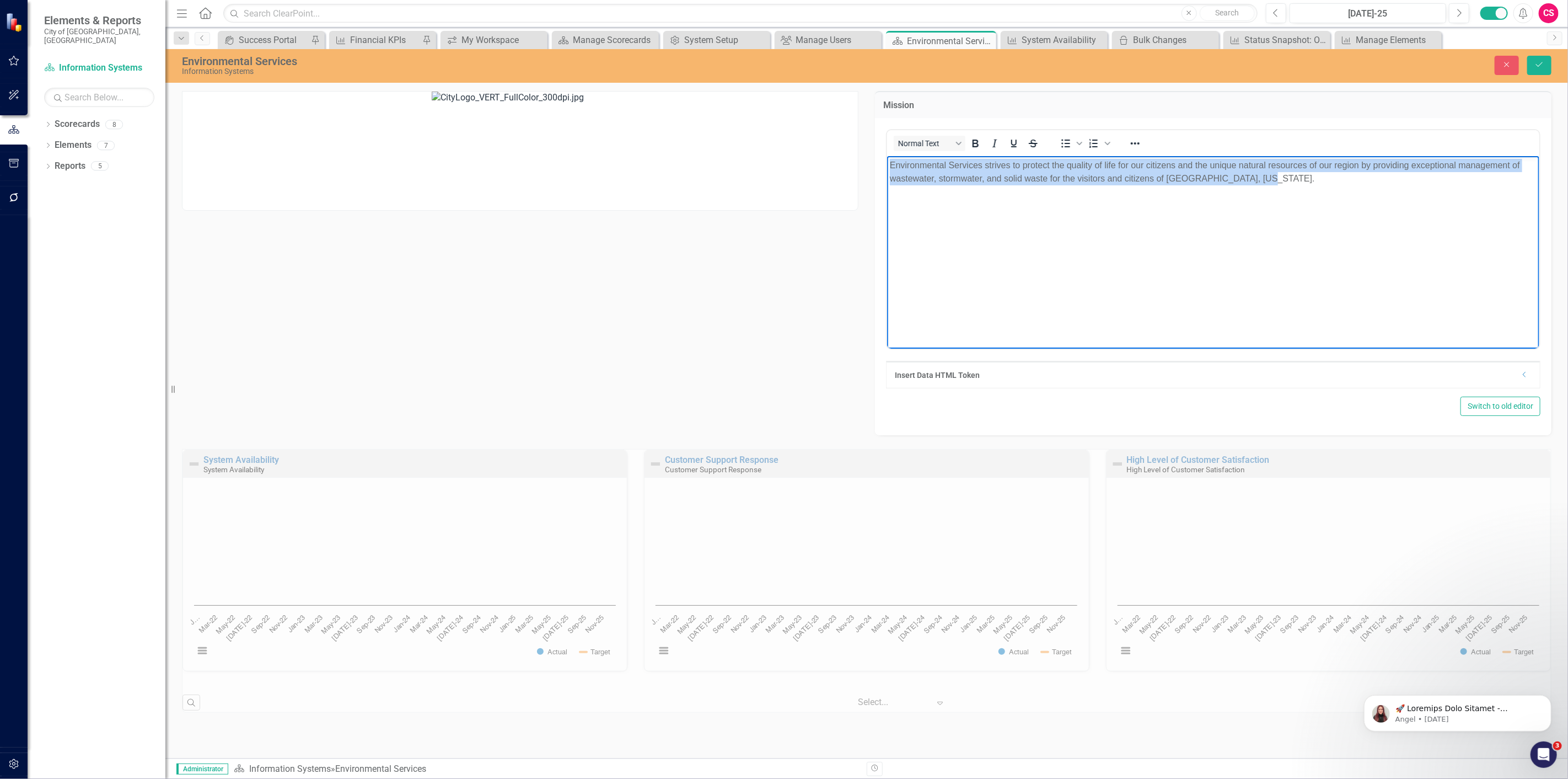
drag, startPoint x: 2238, startPoint y: 320, endPoint x: 662, endPoint y: 150, distance: 1585.1
click at [886, 155] on html "Environmental Services strives to protect the quality of life for our citizens …" at bounding box center [1212, 238] width 652 height 165
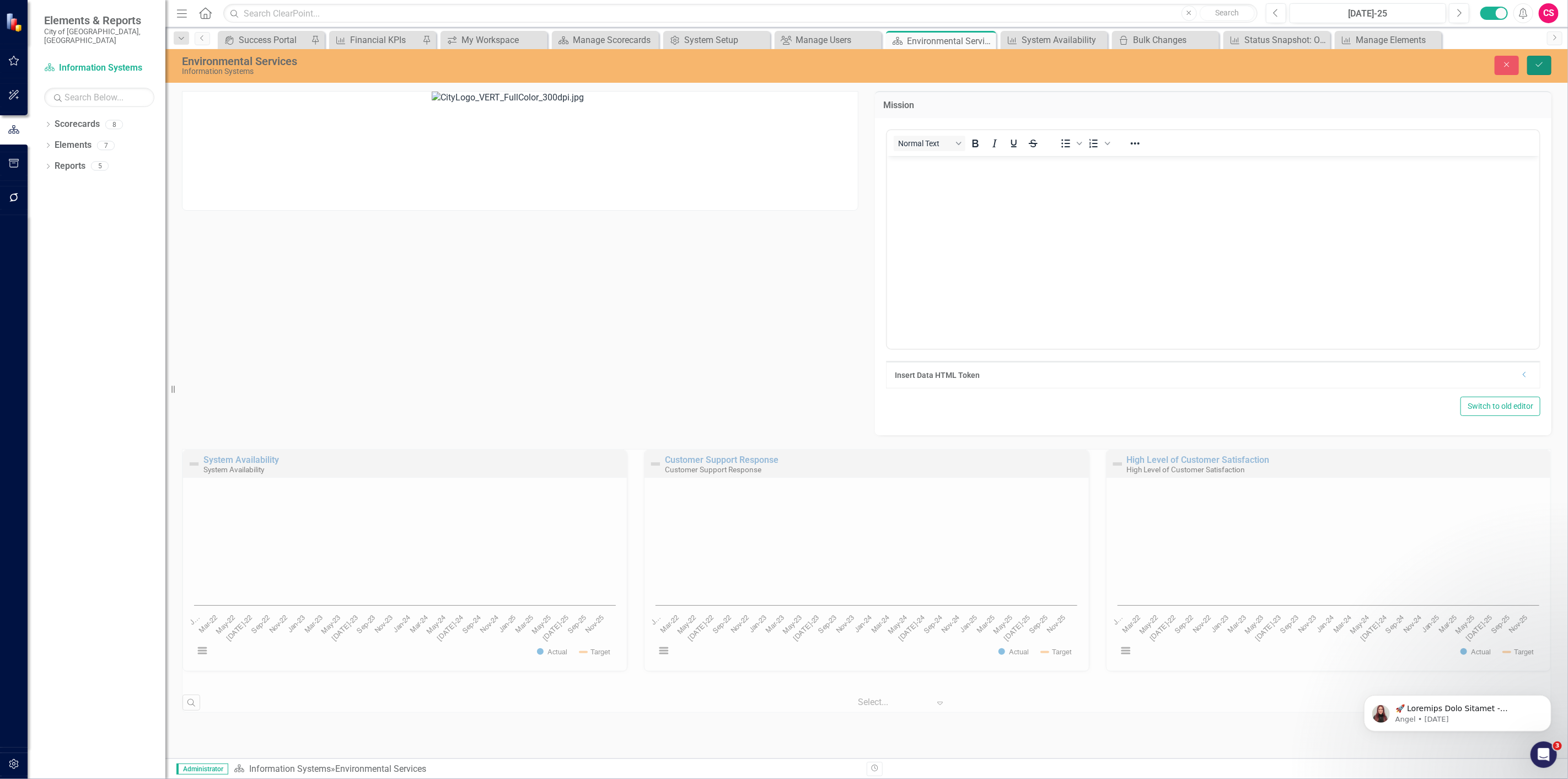
click at [1547, 61] on button "Save" at bounding box center [1540, 65] width 24 height 19
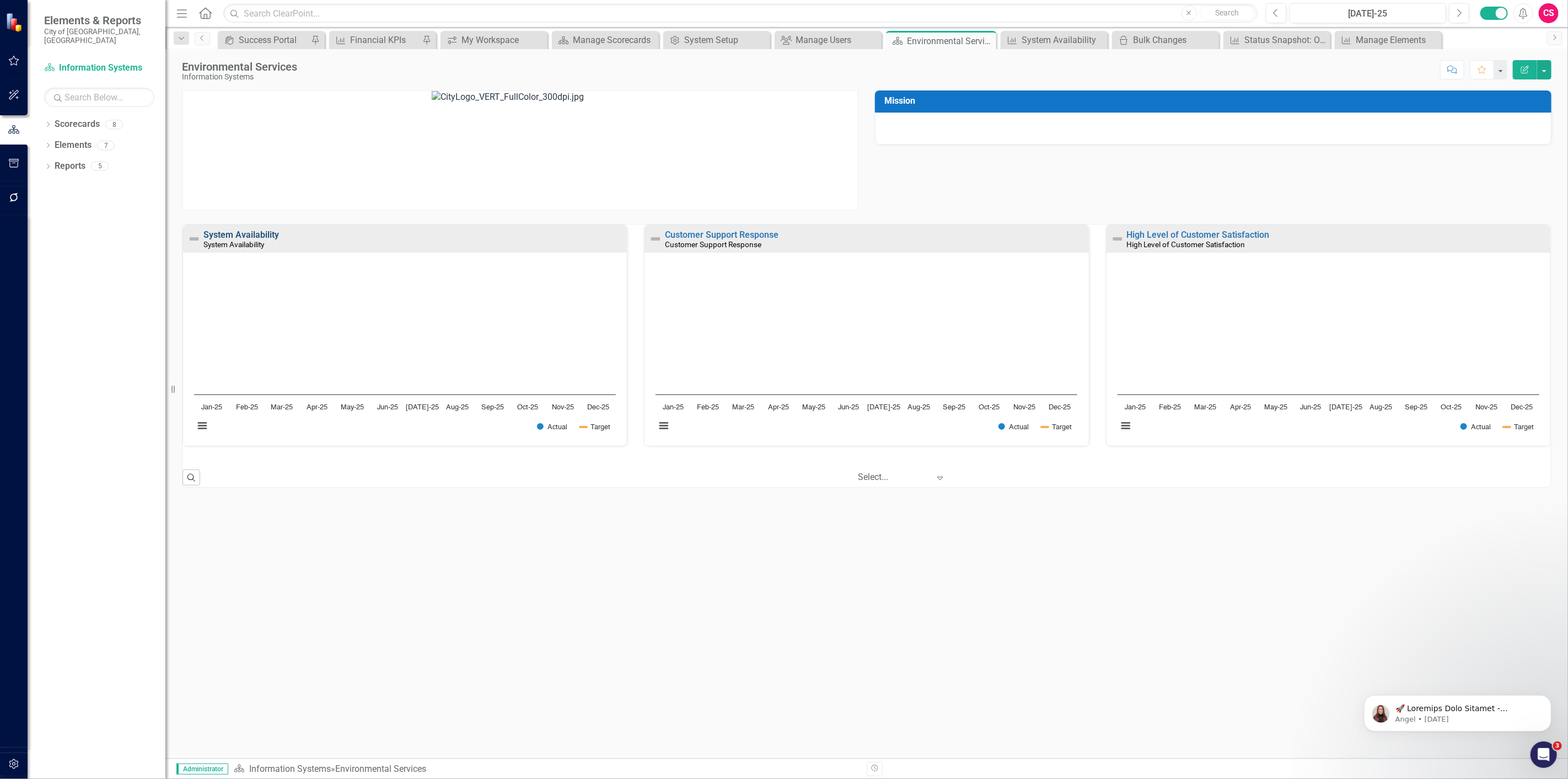
click at [230, 239] on link "System Availability" at bounding box center [241, 234] width 75 height 10
